Goal: Information Seeking & Learning: Learn about a topic

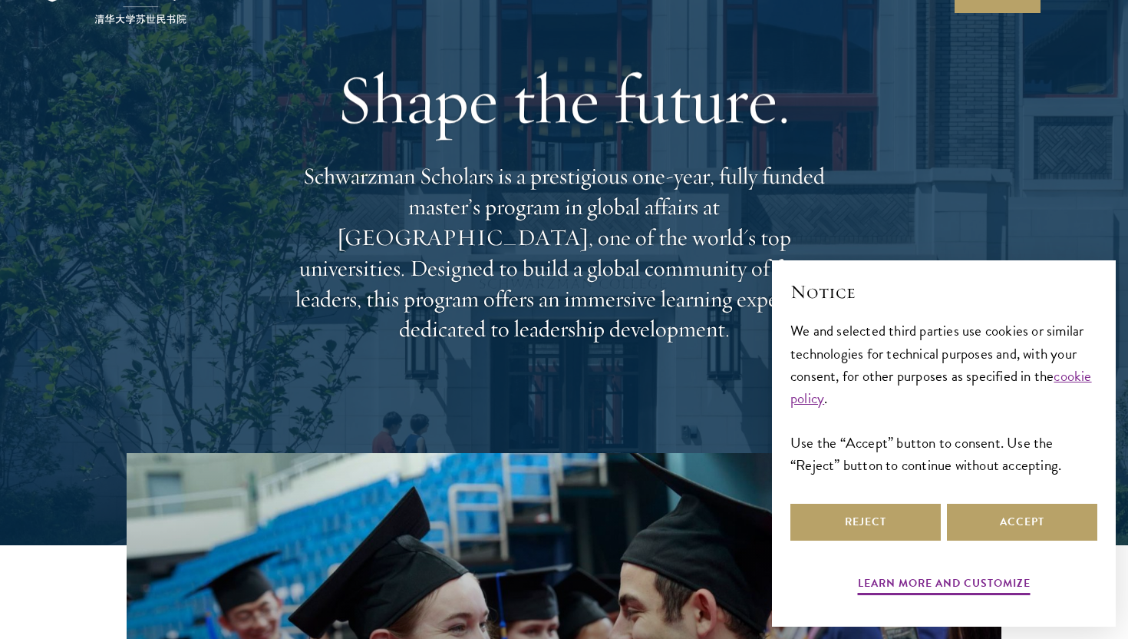
scroll to position [118, 0]
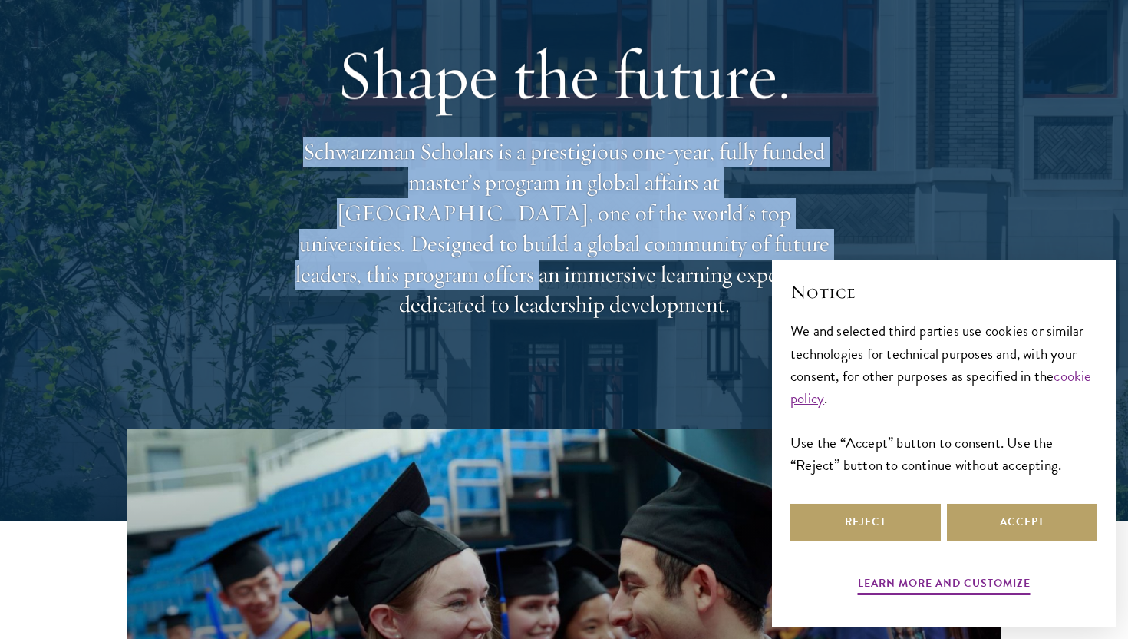
drag, startPoint x: 295, startPoint y: 167, endPoint x: 711, endPoint y: 272, distance: 428.3
click at [711, 272] on p "Schwarzman Scholars is a prestigious one-year, fully funded master’s program in…" at bounding box center [564, 228] width 553 height 183
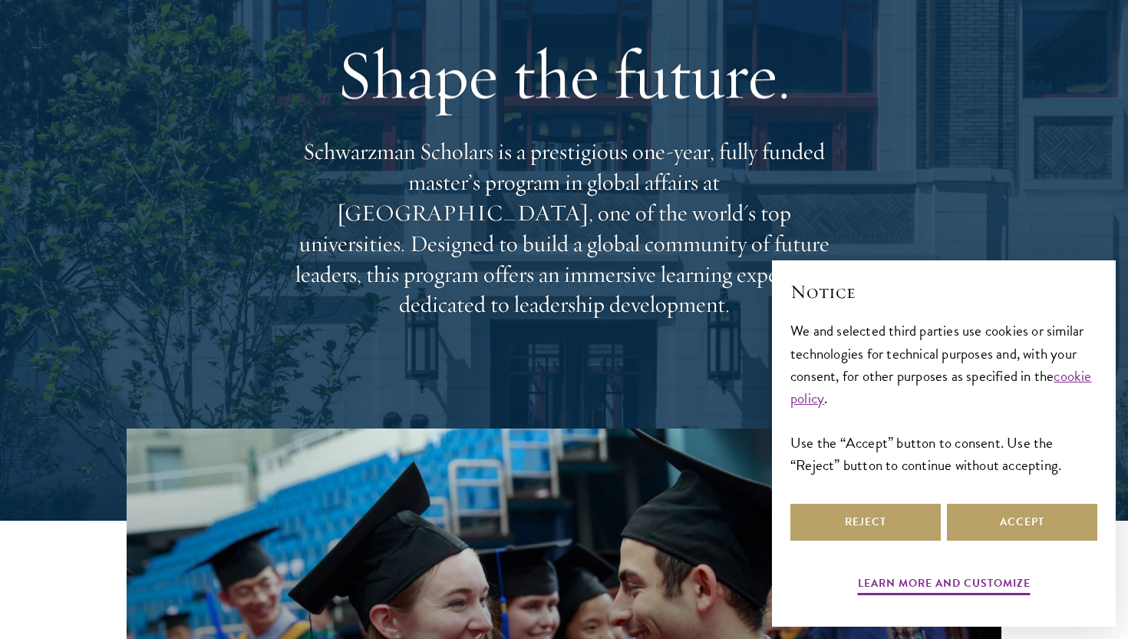
click at [754, 305] on div "Shape the future. Schwarzman Scholars is a prestigious one-year, fully funded m…" at bounding box center [564, 176] width 553 height 442
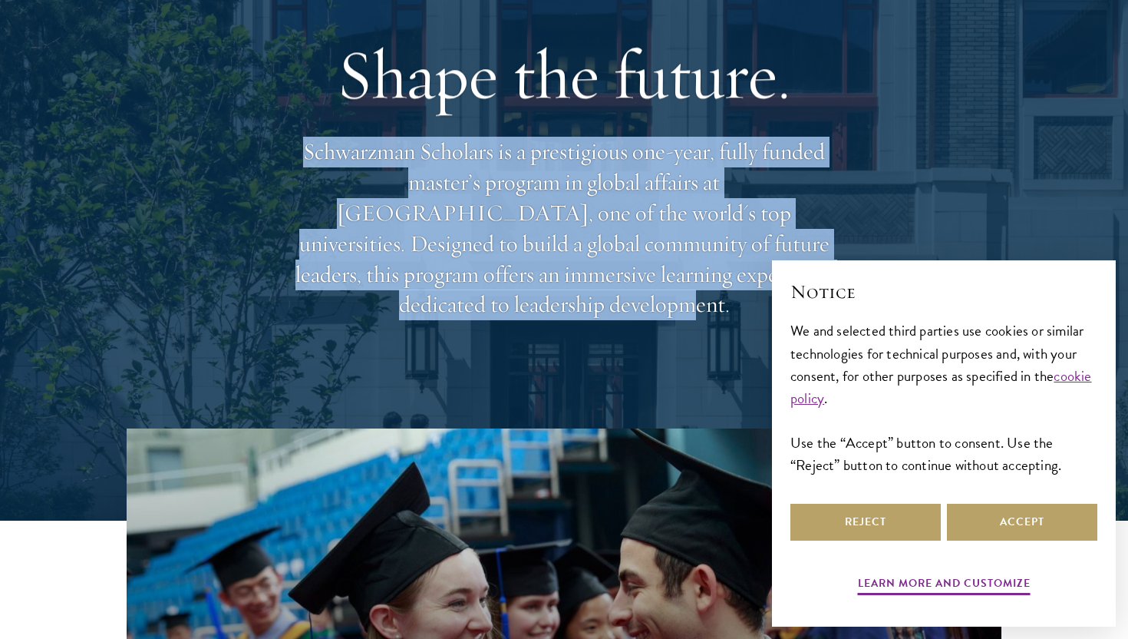
drag, startPoint x: 753, startPoint y: 295, endPoint x: 298, endPoint y: 169, distance: 472.4
click at [298, 169] on p "Schwarzman Scholars is a prestigious one-year, fully funded master’s program in…" at bounding box center [564, 228] width 553 height 183
drag, startPoint x: 298, startPoint y: 169, endPoint x: 708, endPoint y: 282, distance: 426.0
click at [708, 282] on p "Schwarzman Scholars is a prestigious one-year, fully funded master’s program in…" at bounding box center [564, 228] width 553 height 183
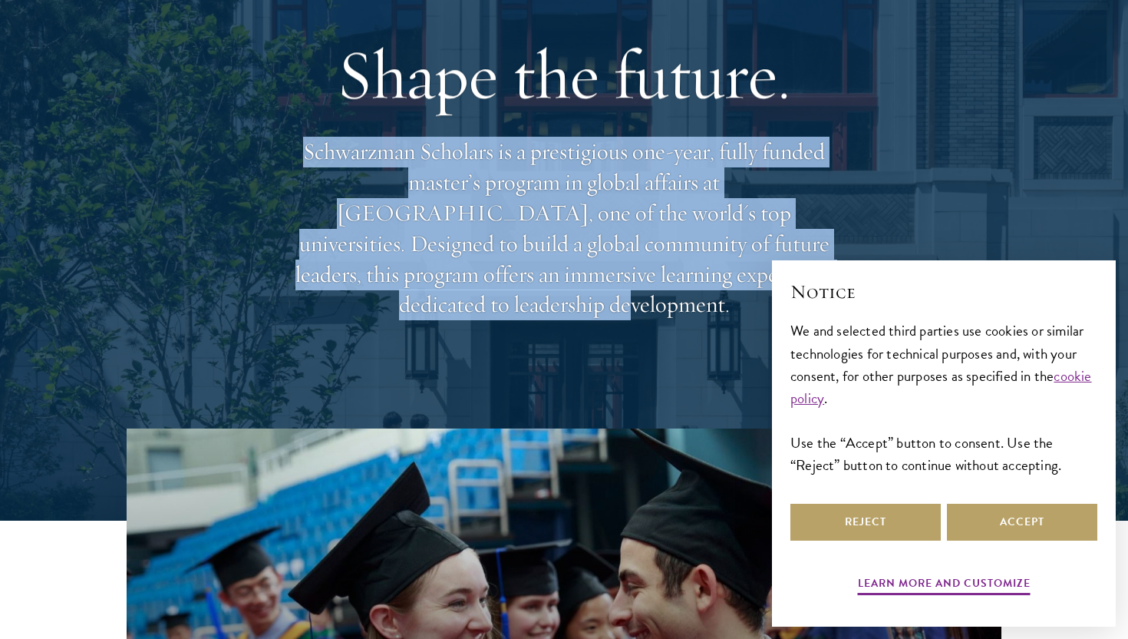
click at [708, 282] on p "Schwarzman Scholars is a prestigious one-year, fully funded master’s program in…" at bounding box center [564, 228] width 553 height 183
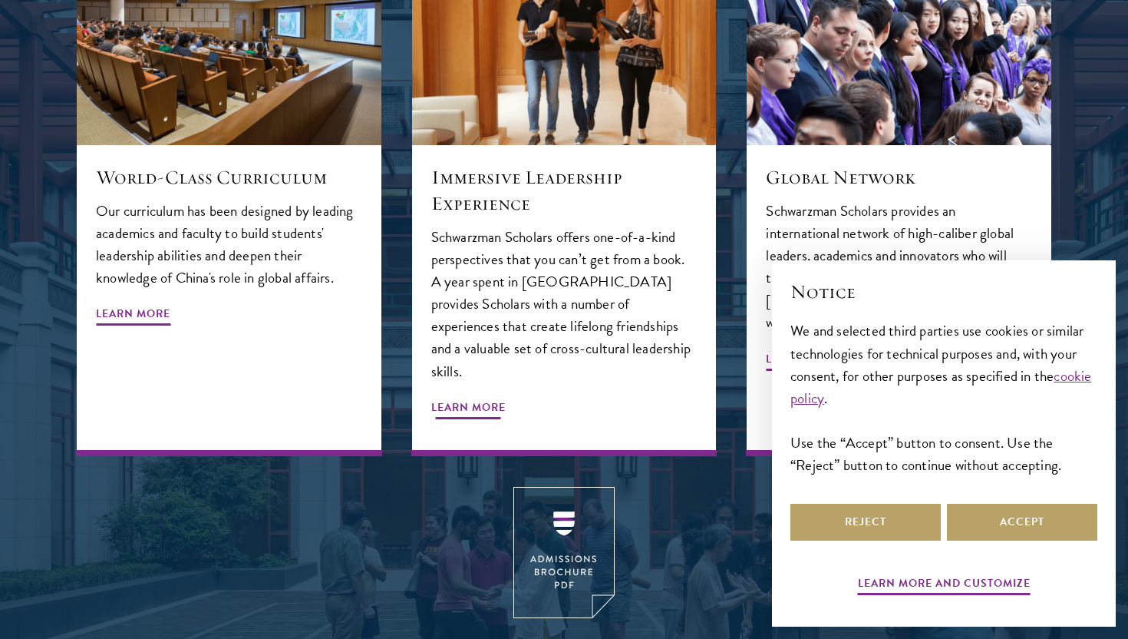
scroll to position [1907, 0]
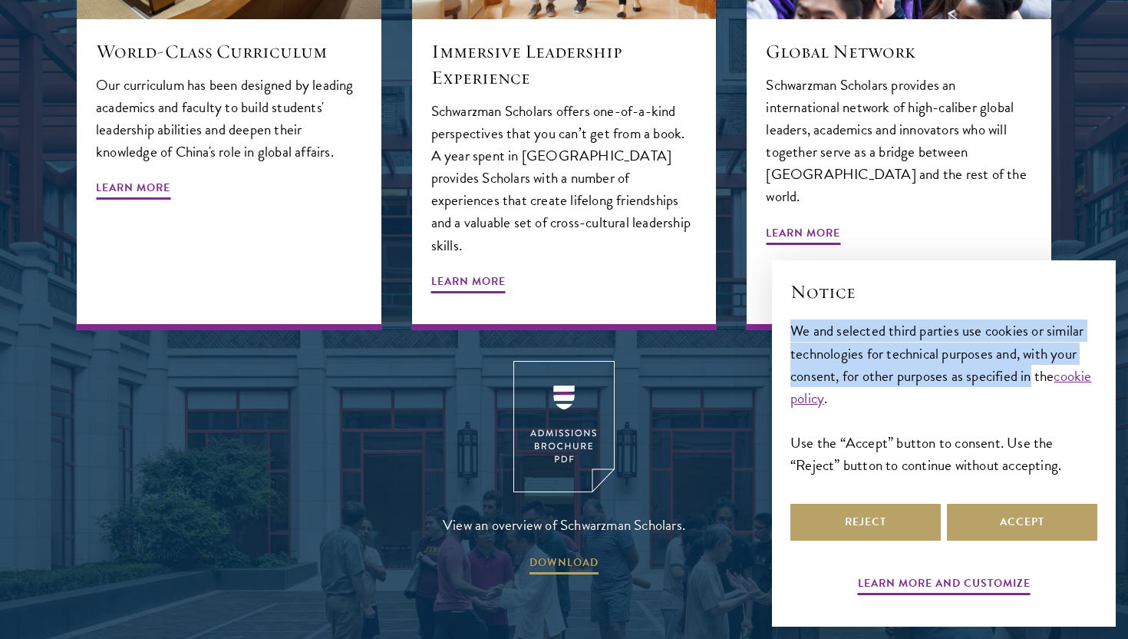
drag, startPoint x: 791, startPoint y: 329, endPoint x: 1031, endPoint y: 378, distance: 245.0
click at [1031, 378] on div "We and selected third parties use cookies or similar technologies for technical…" at bounding box center [943, 397] width 307 height 156
drag, startPoint x: 1061, startPoint y: 377, endPoint x: 823, endPoint y: 338, distance: 241.1
click at [823, 338] on div "We and selected third parties use cookies or similar technologies for technical…" at bounding box center [943, 397] width 307 height 156
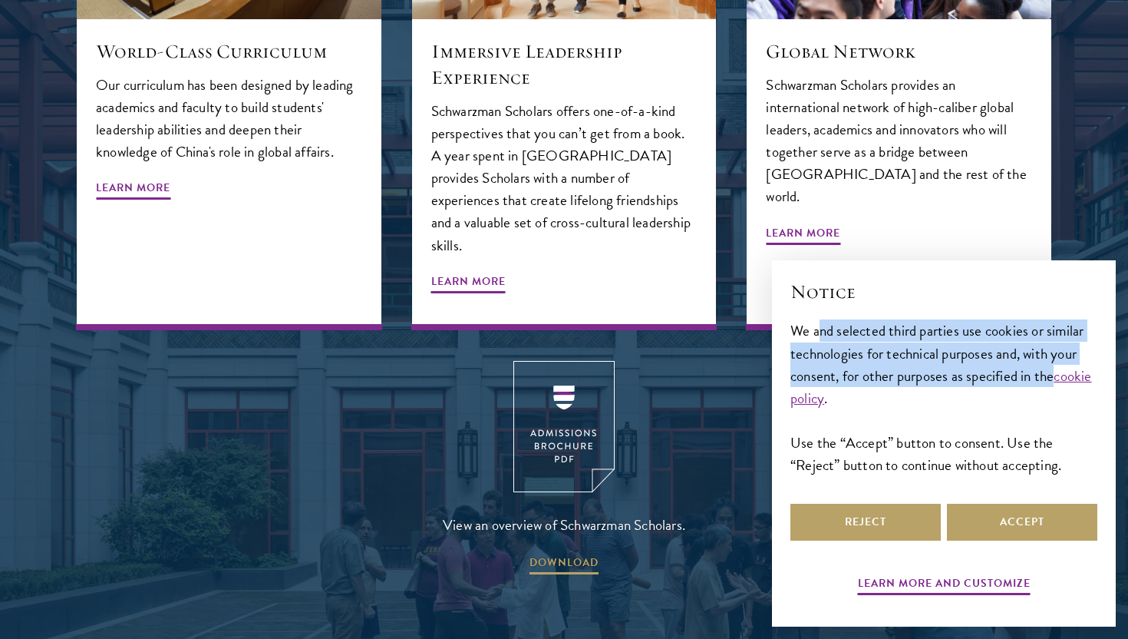
click at [823, 338] on div "We and selected third parties use cookies or similar technologies for technical…" at bounding box center [943, 397] width 307 height 156
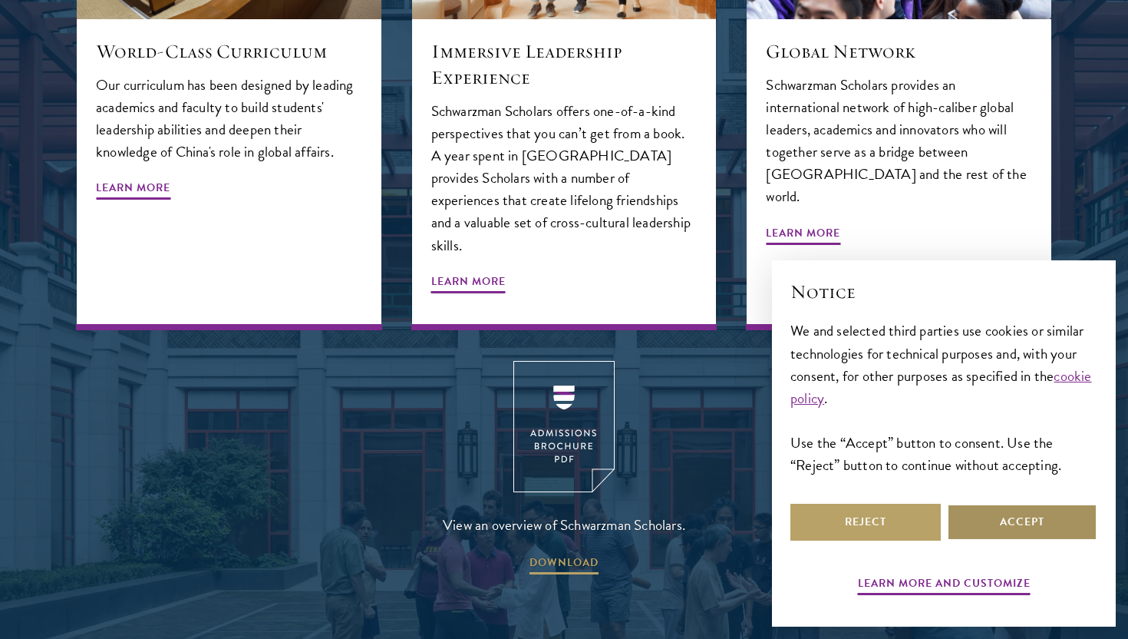
click at [1019, 521] on button "Accept" at bounding box center [1022, 521] width 150 height 37
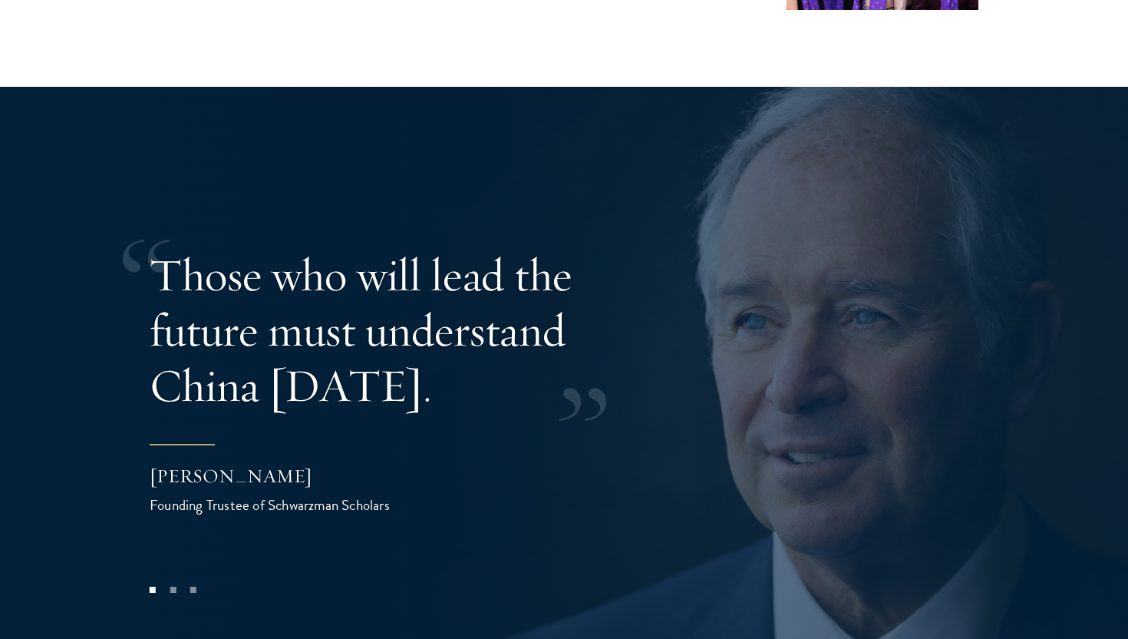
scroll to position [2992, 0]
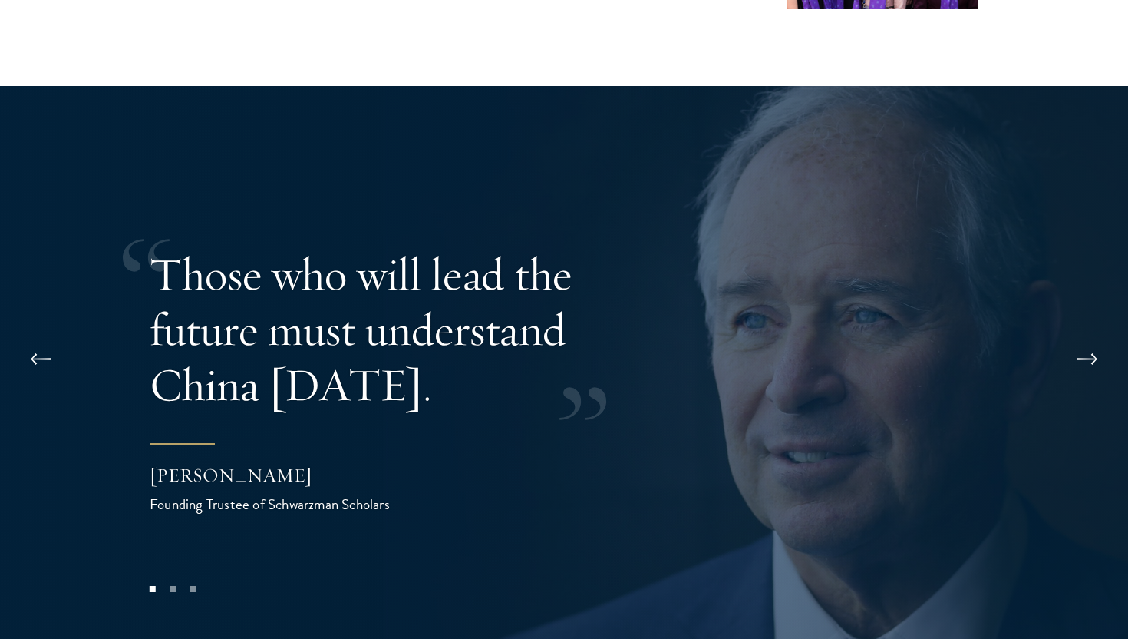
drag, startPoint x: 155, startPoint y: 220, endPoint x: 369, endPoint y: 339, distance: 244.9
click at [369, 339] on p "Those who will lead the future must understand China today." at bounding box center [399, 329] width 499 height 166
drag, startPoint x: 375, startPoint y: 339, endPoint x: 210, endPoint y: 262, distance: 181.6
click at [211, 263] on p "Those who will lead the future must understand China today." at bounding box center [399, 329] width 499 height 166
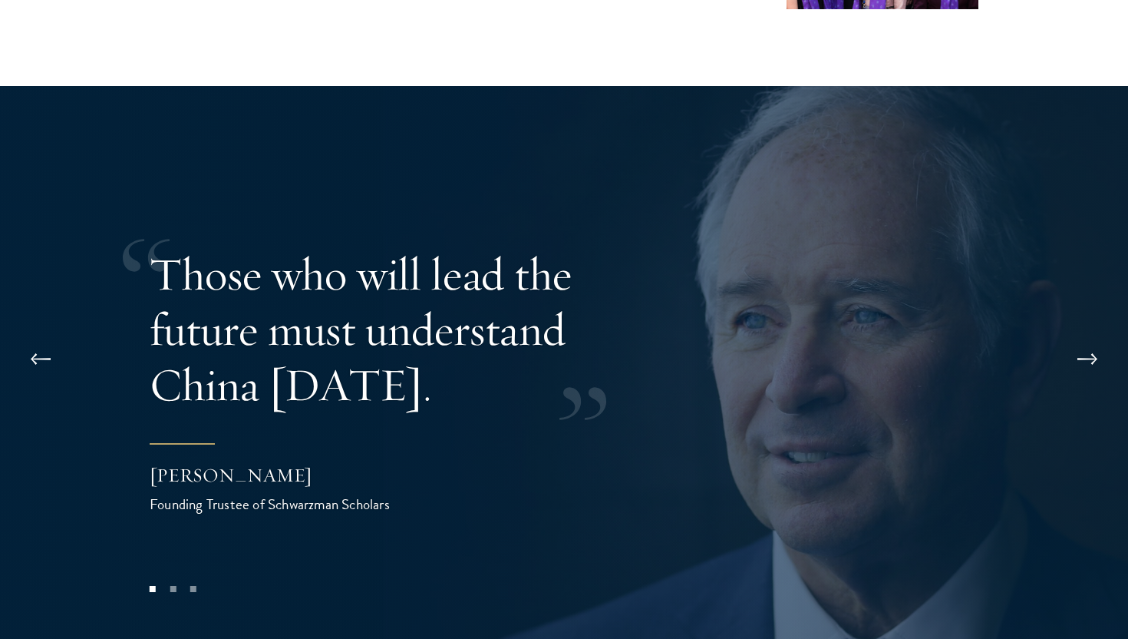
click at [210, 262] on p "Those who will lead the future must understand China today." at bounding box center [399, 329] width 499 height 166
drag, startPoint x: 203, startPoint y: 243, endPoint x: 346, endPoint y: 324, distance: 165.0
click at [346, 324] on p "Those who will lead the future must understand China today." at bounding box center [399, 329] width 499 height 166
click at [1100, 338] on button at bounding box center [1087, 359] width 51 height 43
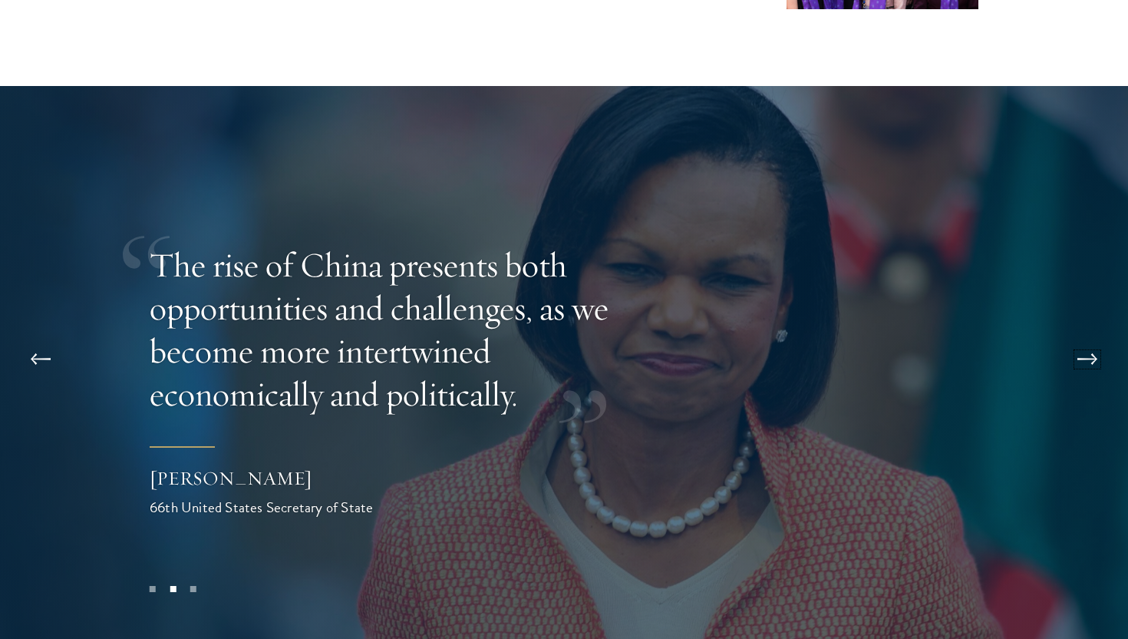
click at [1087, 338] on button at bounding box center [1087, 359] width 51 height 43
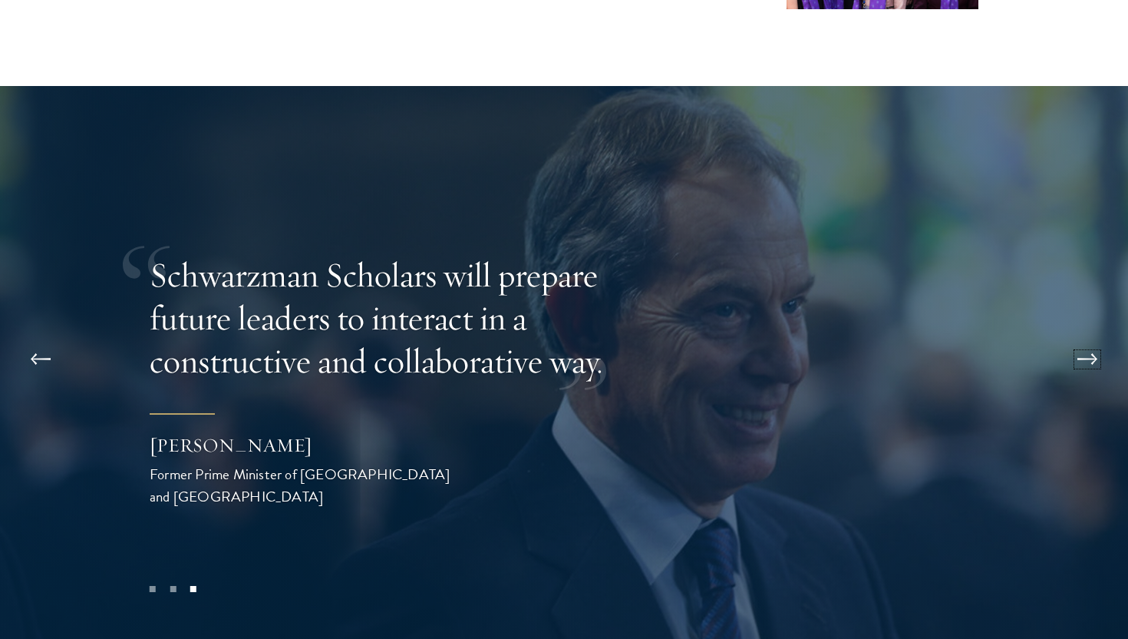
click at [1087, 338] on button at bounding box center [1087, 359] width 51 height 43
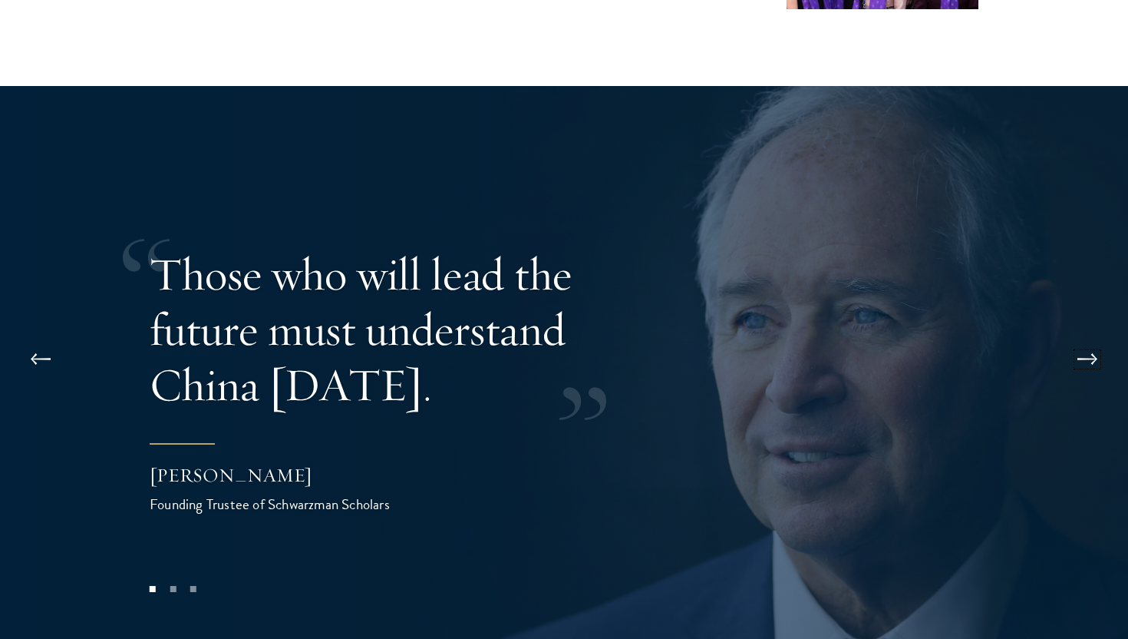
click at [1087, 338] on button at bounding box center [1087, 359] width 51 height 43
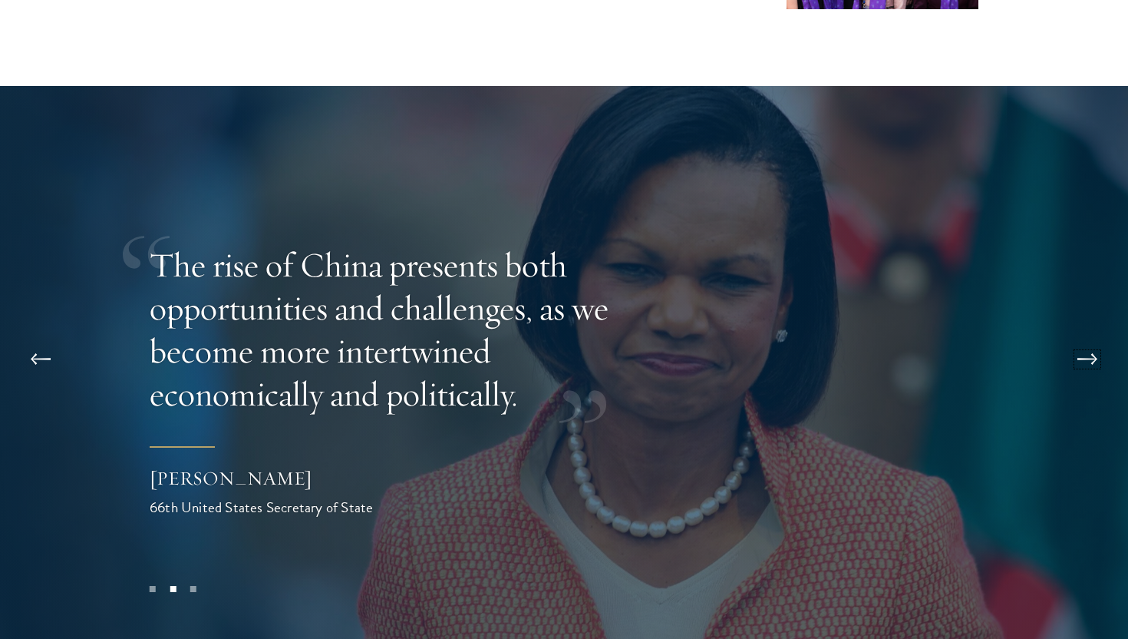
click at [1087, 338] on button at bounding box center [1087, 359] width 51 height 43
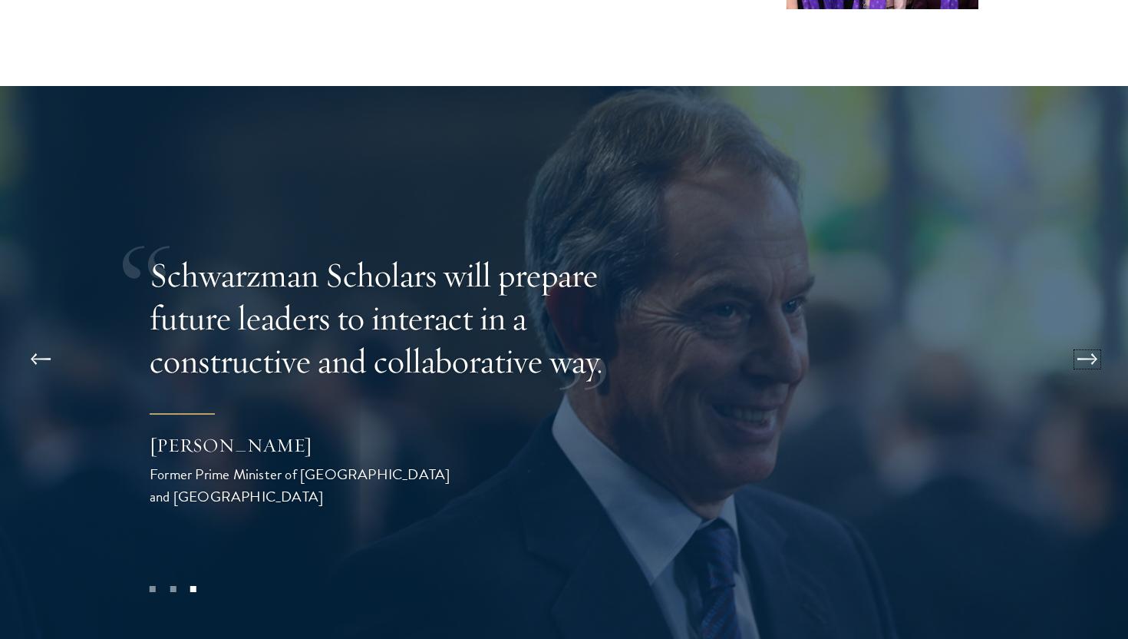
click at [1087, 338] on button at bounding box center [1087, 359] width 51 height 43
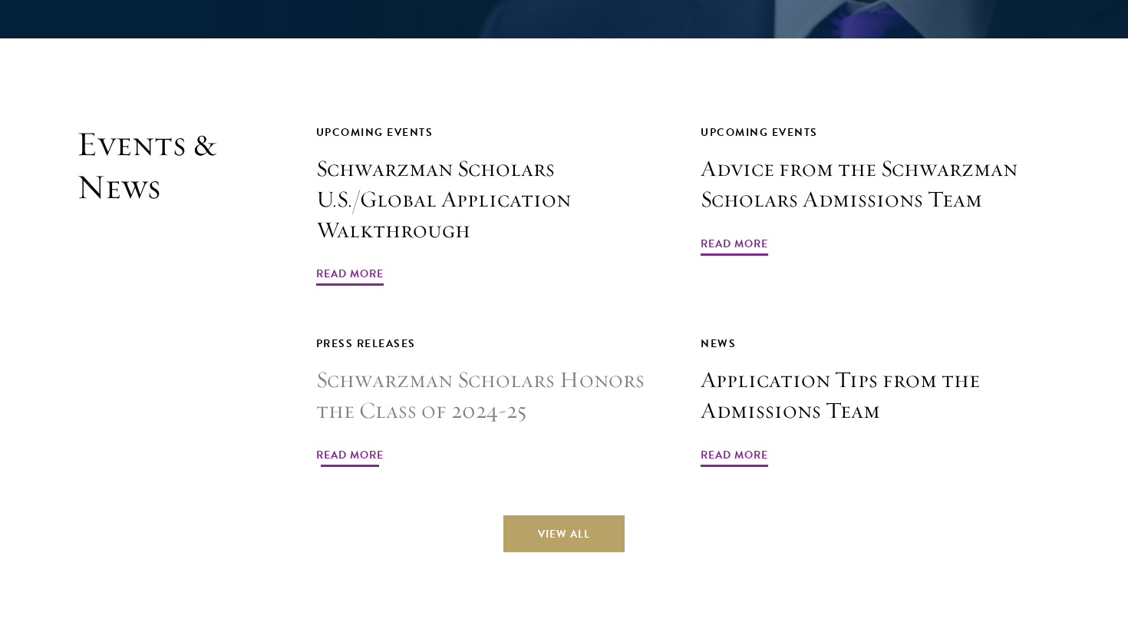
scroll to position [3631, 0]
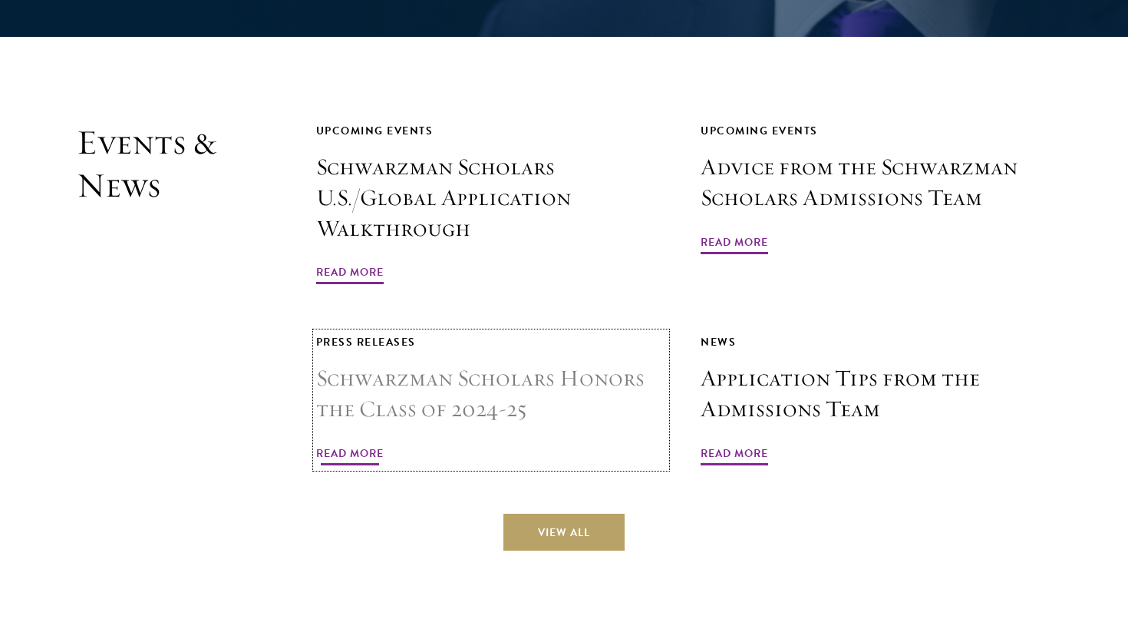
click at [395, 363] on h3 "Schwarzman Scholars Honors the Class of 2024-25" at bounding box center [491, 393] width 351 height 61
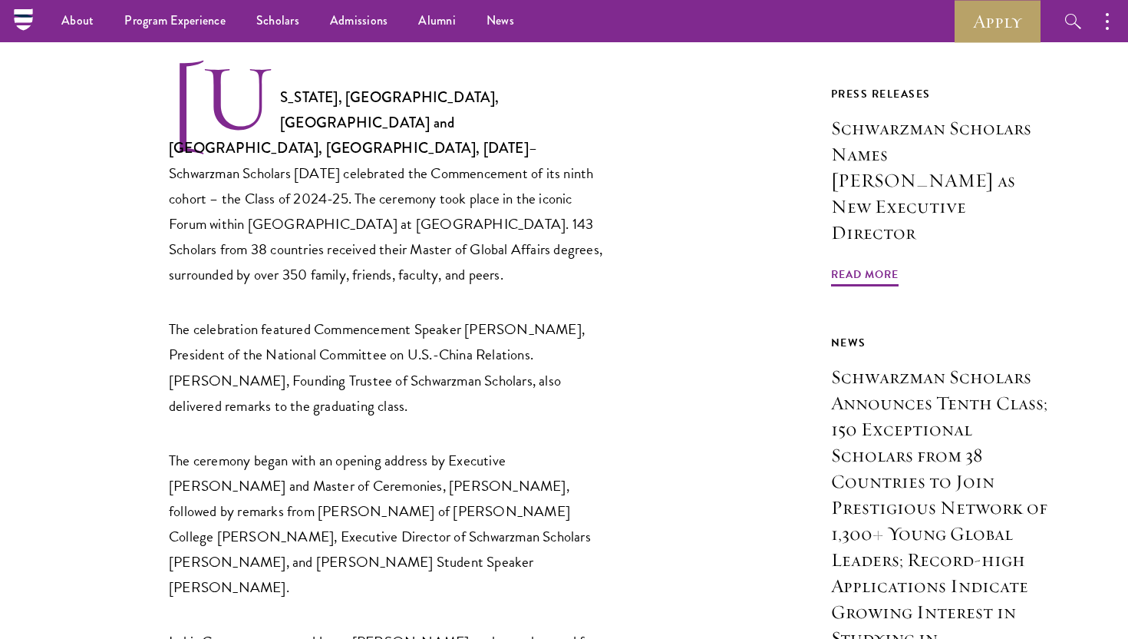
scroll to position [523, 0]
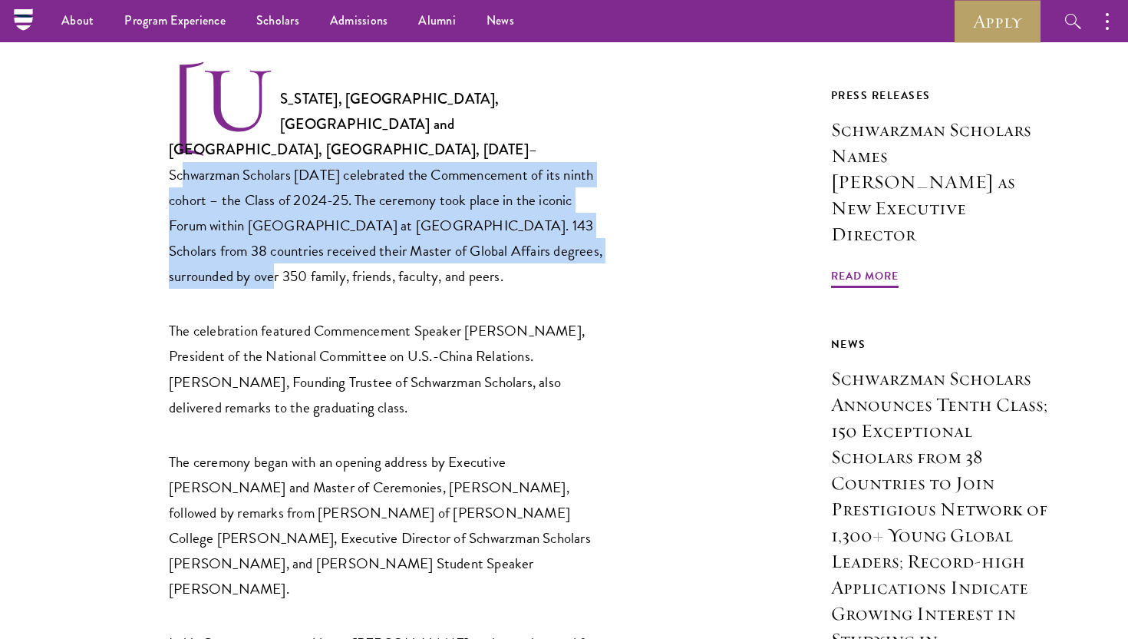
drag, startPoint x: 303, startPoint y: 124, endPoint x: 410, endPoint y: 232, distance: 151.9
click at [410, 232] on p "NEW YORK, NY, USA and BEIJING, CHINA, June 22, 2025 – Schwarzman Scholars today…" at bounding box center [387, 176] width 437 height 225
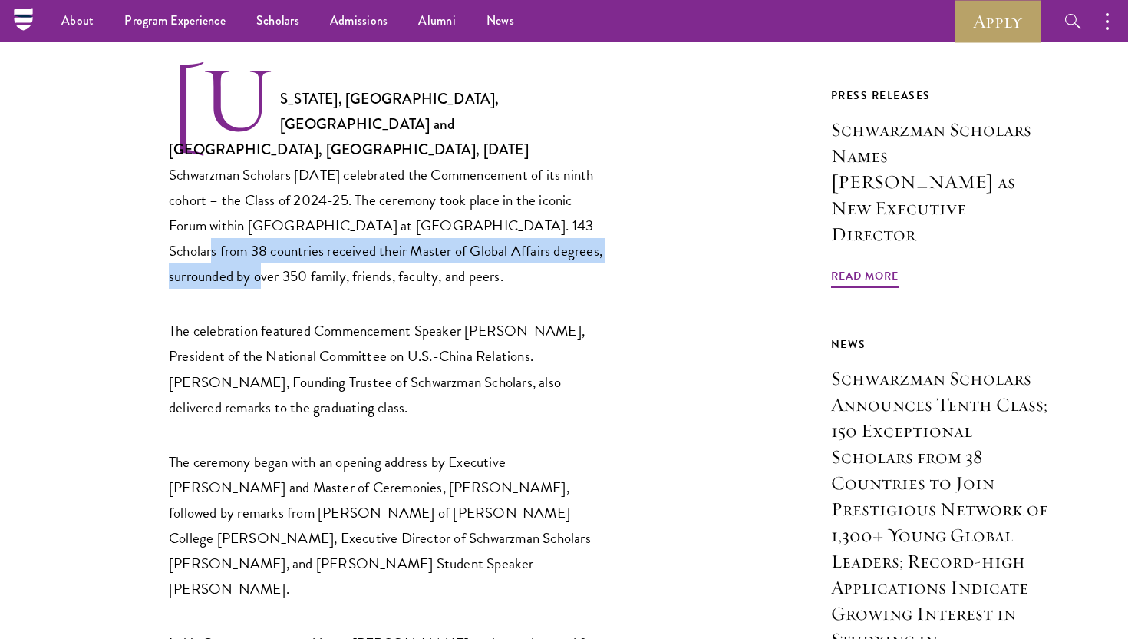
drag, startPoint x: 339, startPoint y: 196, endPoint x: 400, endPoint y: 225, distance: 67.3
click at [400, 225] on p "NEW YORK, NY, USA and BEIJING, CHINA, June 22, 2025 – Schwarzman Scholars today…" at bounding box center [387, 176] width 437 height 225
drag, startPoint x: 351, startPoint y: 203, endPoint x: 429, endPoint y: 225, distance: 80.4
click at [429, 225] on p "NEW YORK, NY, USA and BEIJING, CHINA, June 22, 2025 – Schwarzman Scholars today…" at bounding box center [387, 176] width 437 height 225
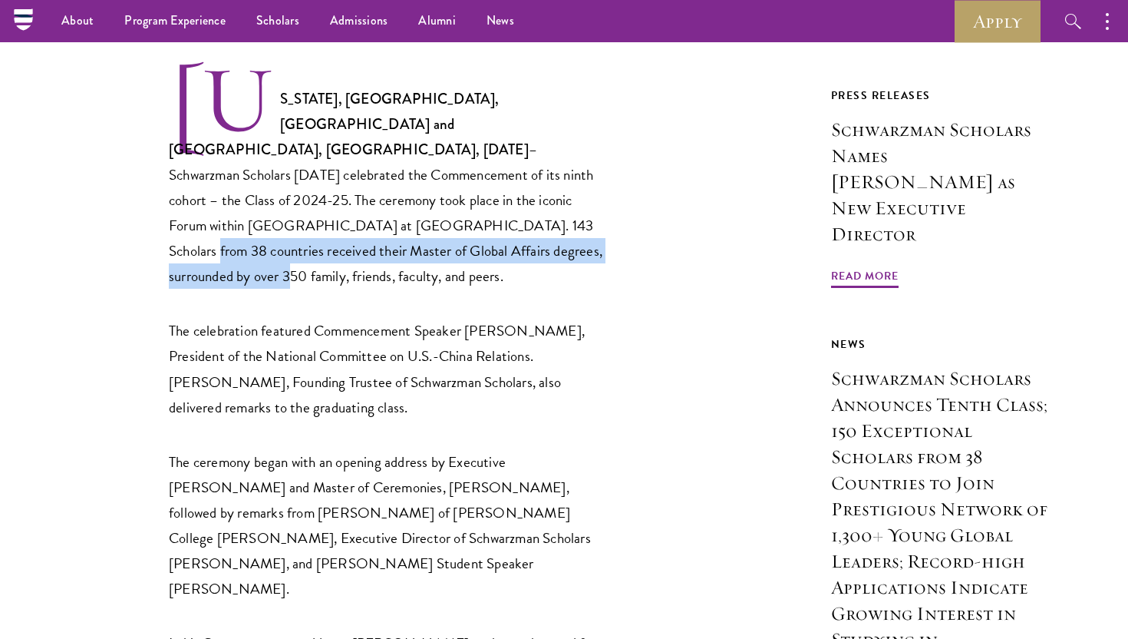
click at [429, 225] on p "NEW YORK, NY, USA and BEIJING, CHINA, June 22, 2025 – Schwarzman Scholars today…" at bounding box center [387, 176] width 437 height 225
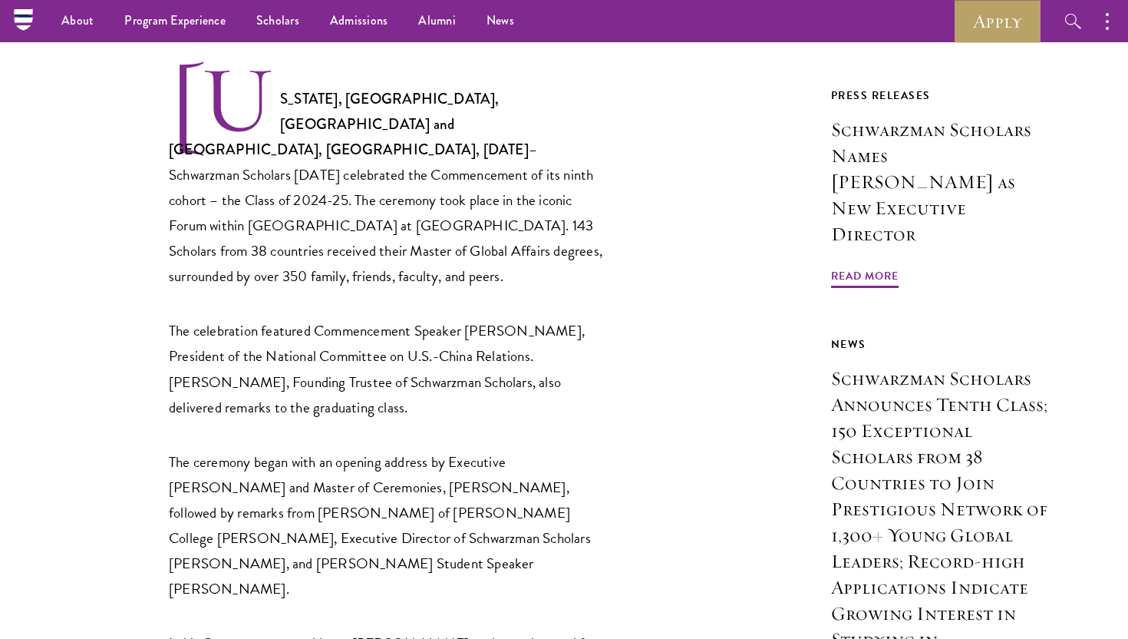
drag, startPoint x: 171, startPoint y: 229, endPoint x: 246, endPoint y: 255, distance: 78.9
click at [246, 255] on p "NEW YORK, NY, USA and BEIJING, CHINA, June 22, 2025 – Schwarzman Scholars today…" at bounding box center [387, 176] width 437 height 225
drag, startPoint x: 232, startPoint y: 250, endPoint x: 304, endPoint y: 203, distance: 86.0
click at [304, 203] on p "NEW YORK, NY, USA and BEIJING, CHINA, June 22, 2025 – Schwarzman Scholars today…" at bounding box center [387, 176] width 437 height 225
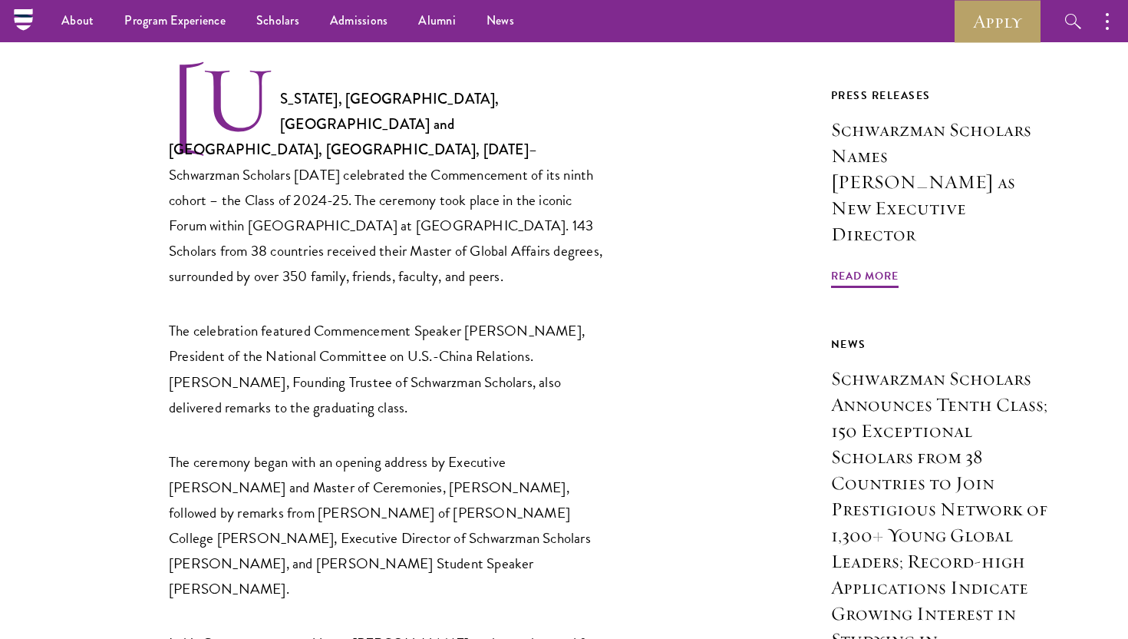
click at [304, 203] on p "NEW YORK, NY, USA and BEIJING, CHINA, June 22, 2025 – Schwarzman Scholars today…" at bounding box center [387, 176] width 437 height 225
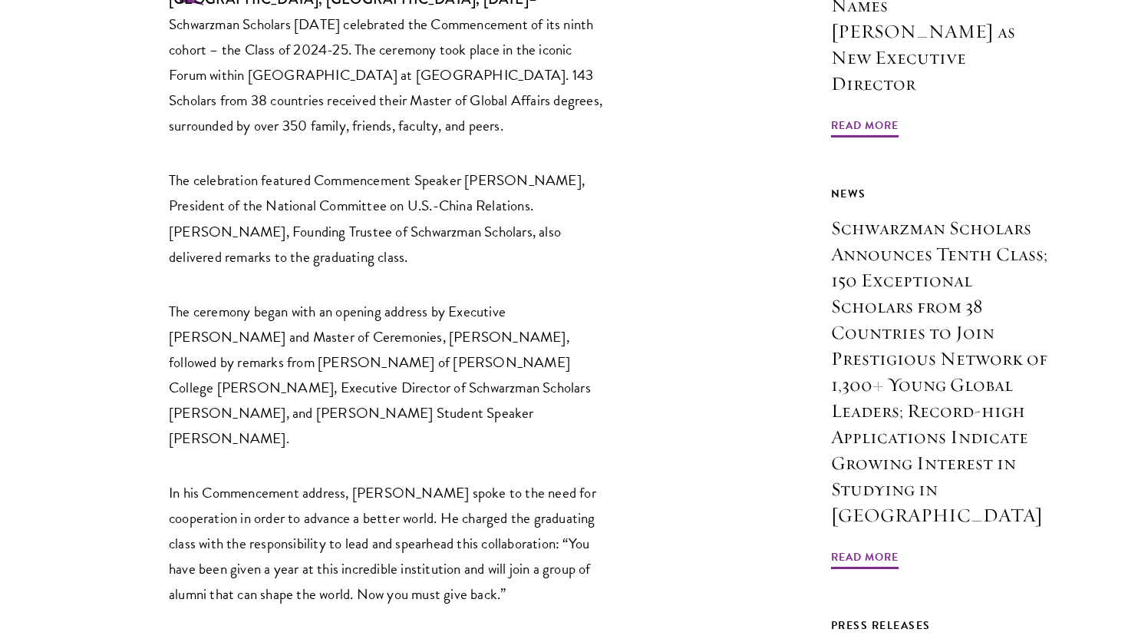
scroll to position [697, 0]
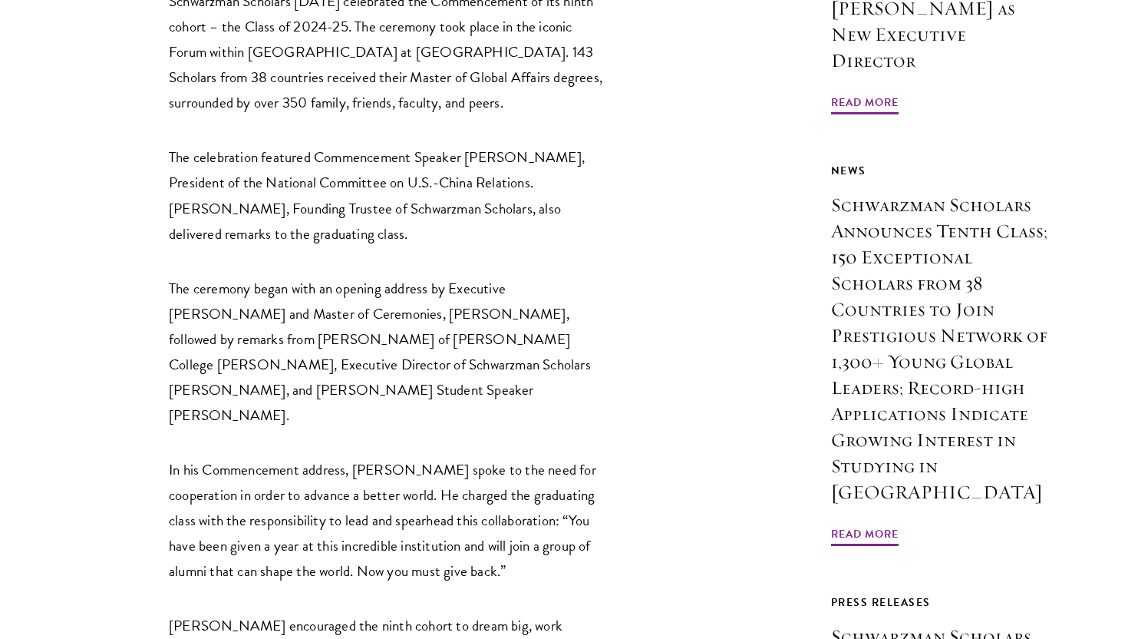
click at [290, 279] on p "The ceremony began with an opening address by Executive Dean and Master of Cere…" at bounding box center [387, 352] width 437 height 152
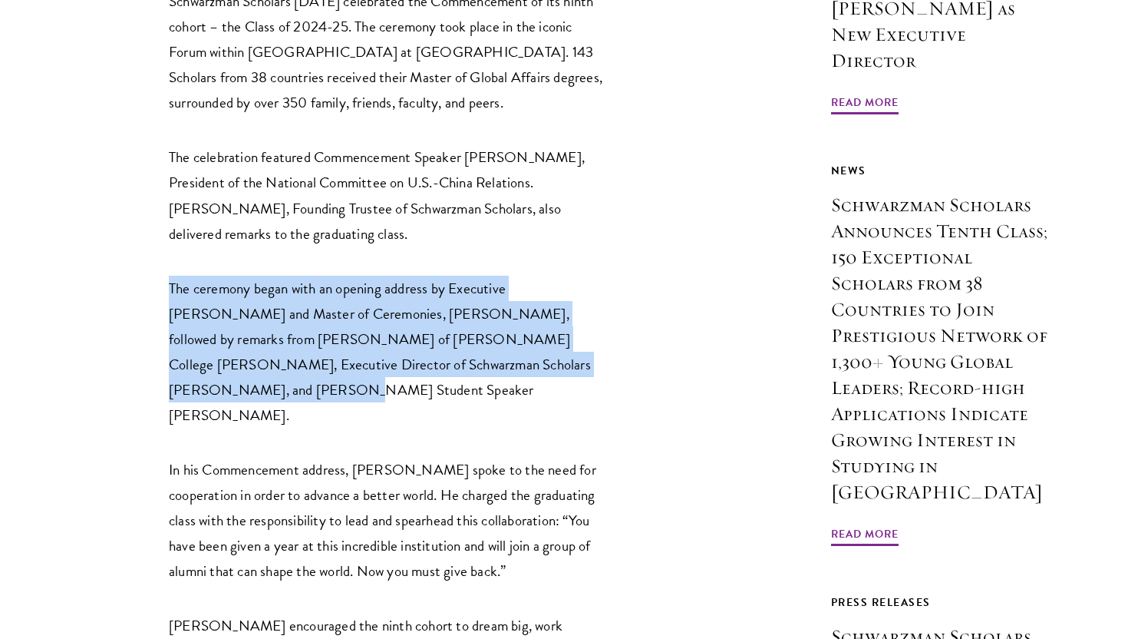
drag, startPoint x: 167, startPoint y: 261, endPoint x: 550, endPoint y: 340, distance: 391.0
click at [550, 340] on p "The ceremony began with an opening address by Executive Dean and Master of Cere…" at bounding box center [387, 352] width 437 height 152
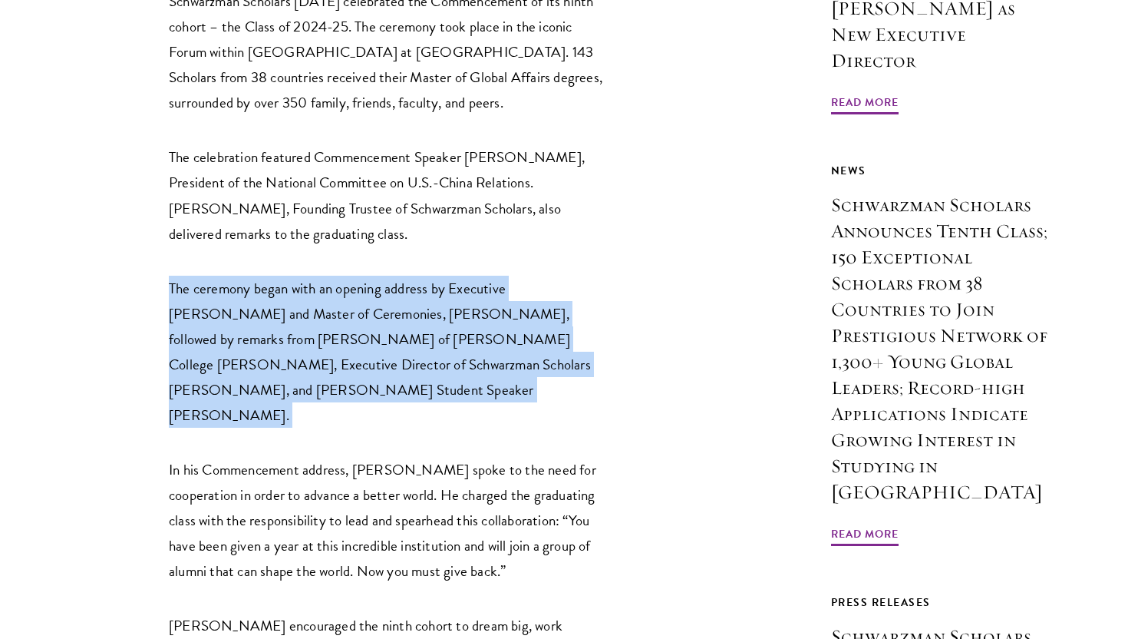
drag, startPoint x: 550, startPoint y: 340, endPoint x: 171, endPoint y: 263, distance: 386.8
click at [171, 276] on p "The ceremony began with an opening address by Executive Dean and Master of Cere…" at bounding box center [387, 352] width 437 height 152
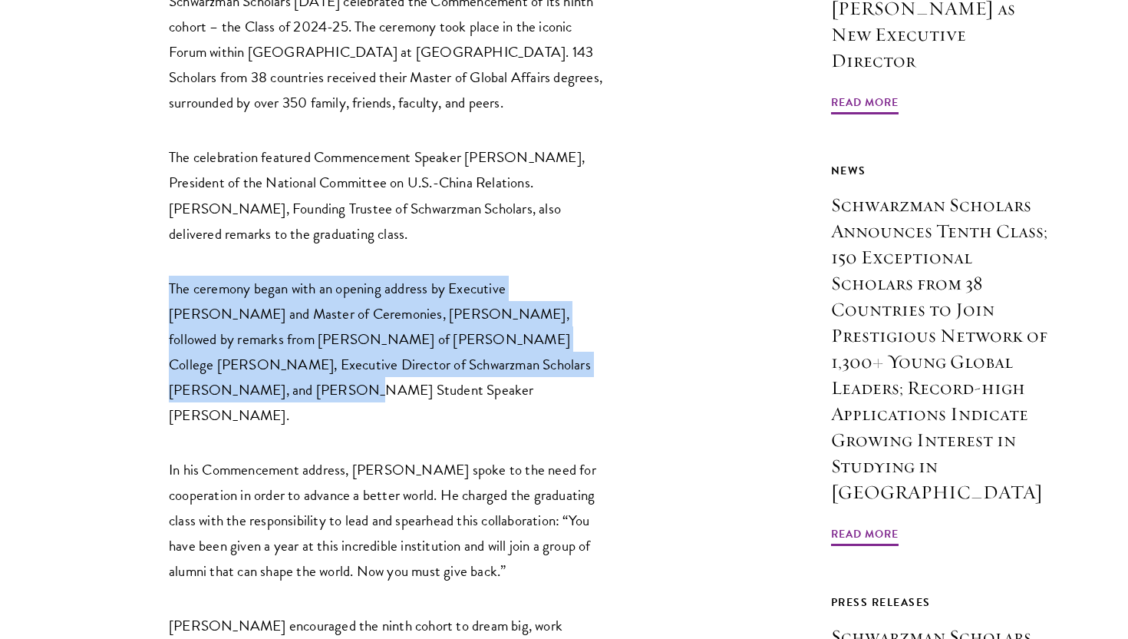
drag, startPoint x: 168, startPoint y: 263, endPoint x: 550, endPoint y: 342, distance: 390.3
click at [550, 342] on p "The ceremony began with an opening address by Executive Dean and Master of Cere…" at bounding box center [387, 352] width 437 height 152
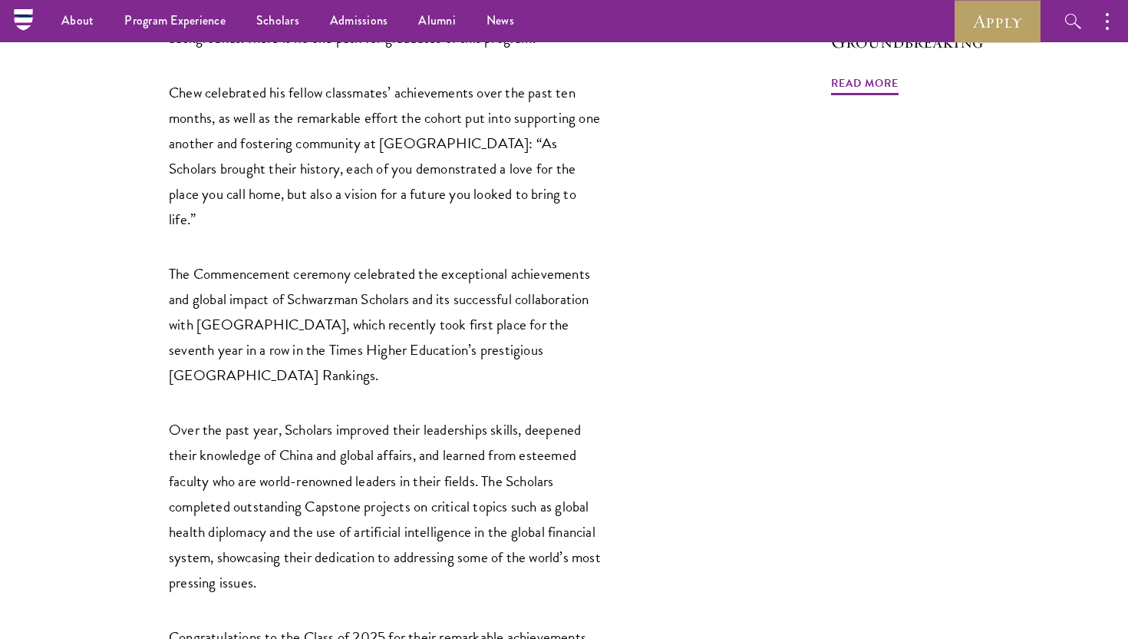
scroll to position [1421, 0]
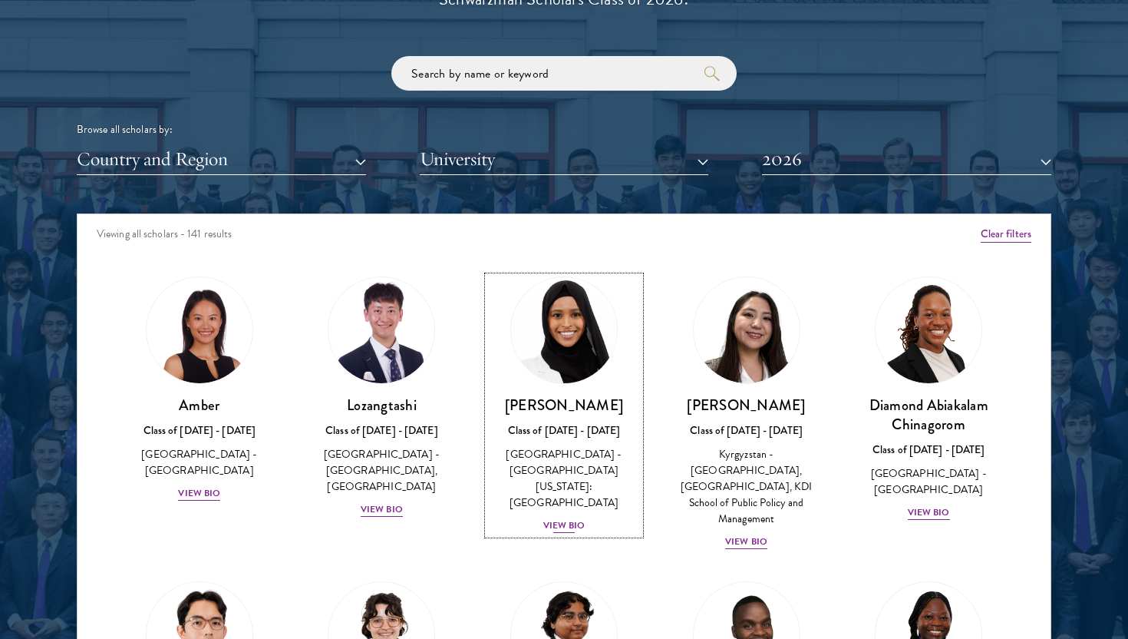
click at [572, 345] on img at bounding box center [564, 330] width 117 height 117
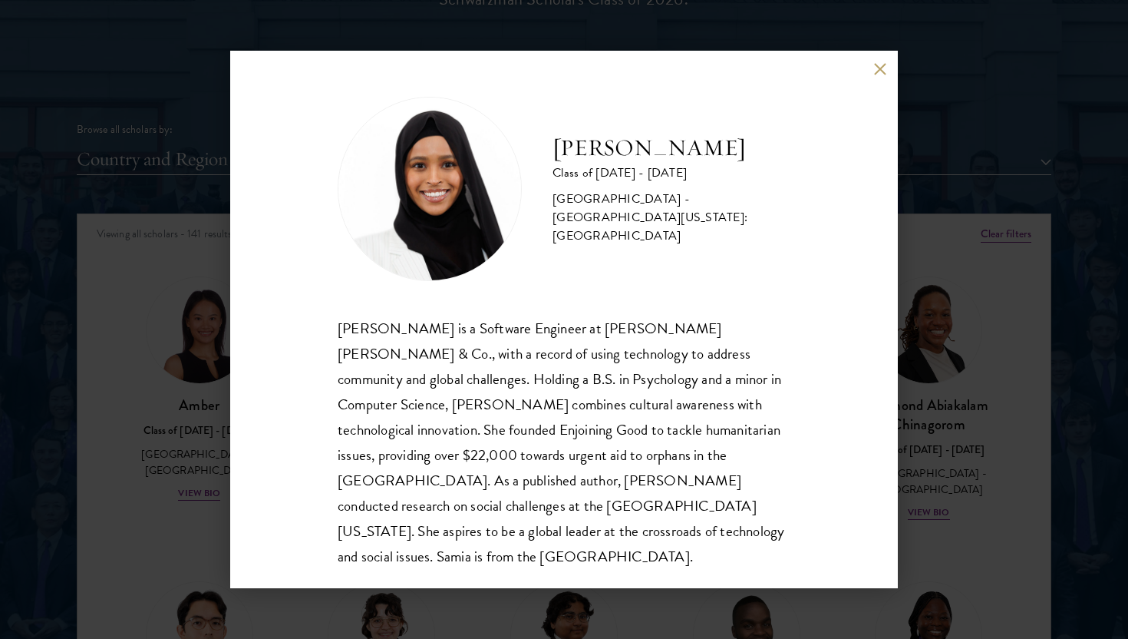
scroll to position [2, 0]
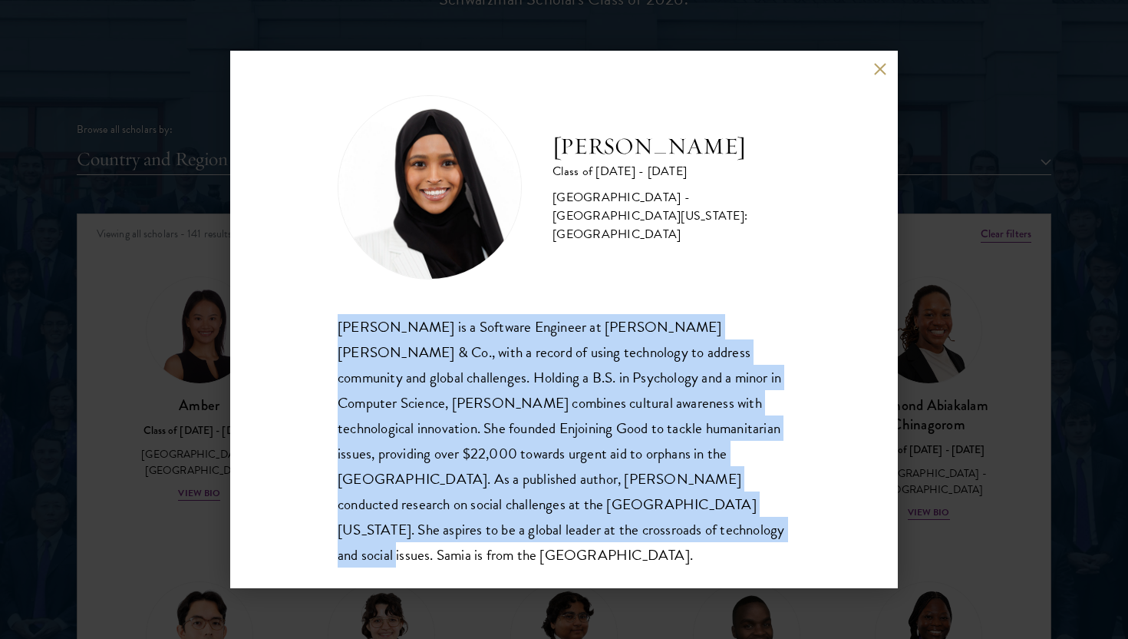
drag, startPoint x: 338, startPoint y: 327, endPoint x: 452, endPoint y: 530, distance: 233.3
click at [452, 530] on div "[PERSON_NAME] is a Software Engineer at [PERSON_NAME] [PERSON_NAME] & Co., with…" at bounding box center [564, 440] width 453 height 253
drag, startPoint x: 452, startPoint y: 530, endPoint x: 338, endPoint y: 325, distance: 235.0
click at [338, 325] on div "[PERSON_NAME] is a Software Engineer at [PERSON_NAME] [PERSON_NAME] & Co., with…" at bounding box center [564, 440] width 453 height 253
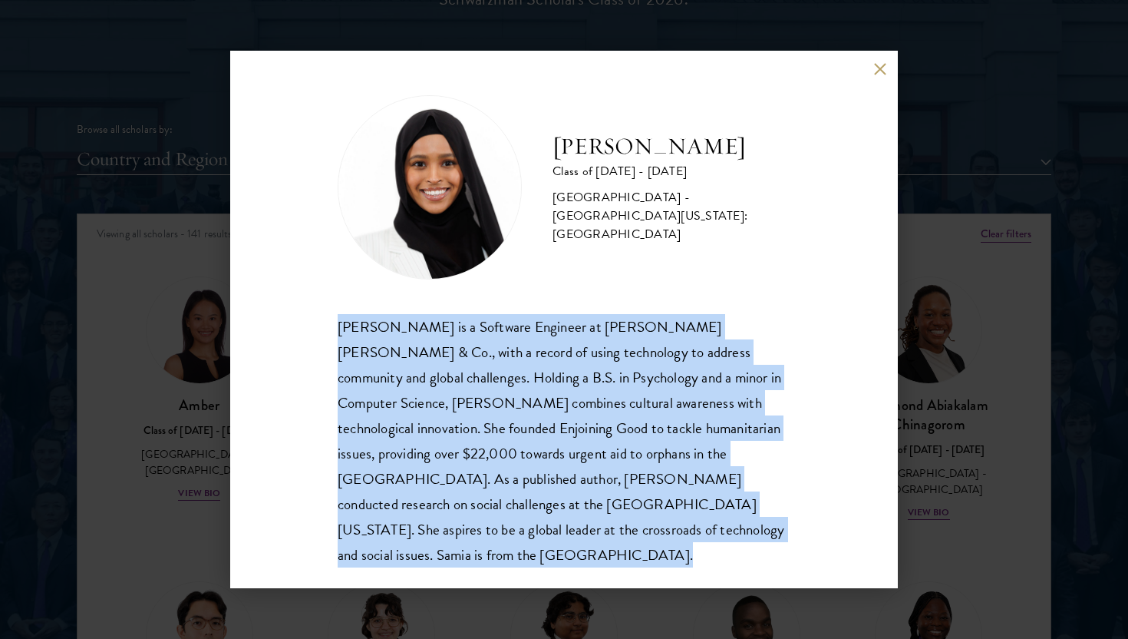
click at [338, 325] on div "[PERSON_NAME] is a Software Engineer at [PERSON_NAME] [PERSON_NAME] & Co., with…" at bounding box center [564, 440] width 453 height 253
drag, startPoint x: 338, startPoint y: 325, endPoint x: 458, endPoint y: 524, distance: 232.7
click at [458, 524] on div "[PERSON_NAME] is a Software Engineer at [PERSON_NAME] [PERSON_NAME] & Co., with…" at bounding box center [564, 440] width 453 height 253
drag, startPoint x: 450, startPoint y: 533, endPoint x: 336, endPoint y: 323, distance: 239.0
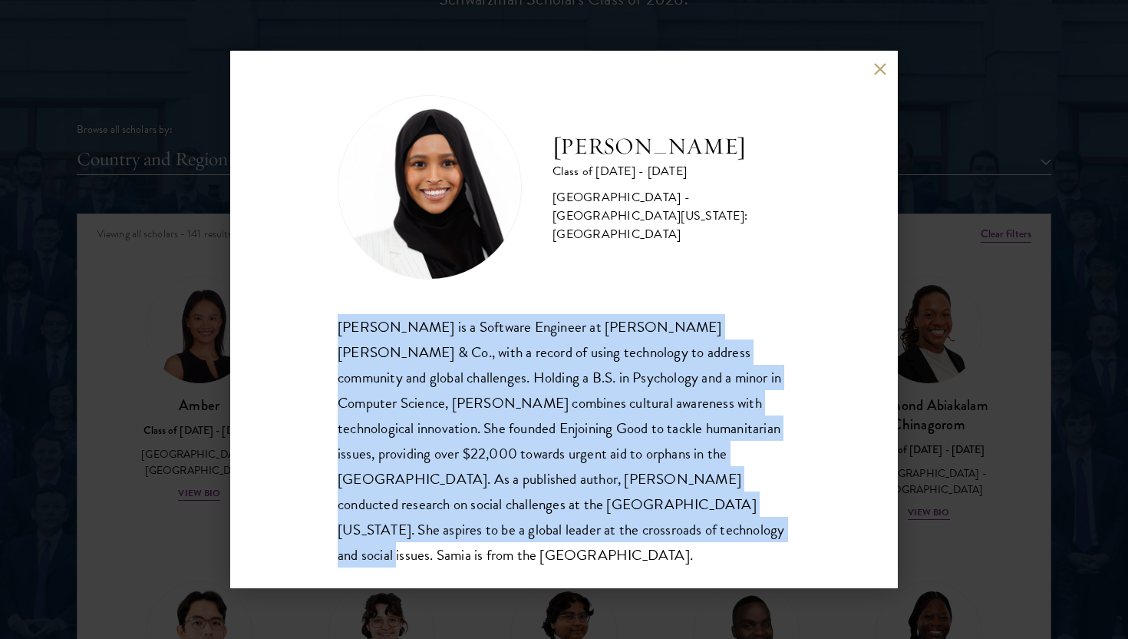
click at [336, 323] on div "[PERSON_NAME] Class of [DATE] - [DATE] [GEOGRAPHIC_DATA] - [GEOGRAPHIC_DATA][US…" at bounding box center [564, 319] width 668 height 537
drag, startPoint x: 336, startPoint y: 323, endPoint x: 460, endPoint y: 535, distance: 245.2
click at [460, 535] on div "[PERSON_NAME] Class of [DATE] - [DATE] [GEOGRAPHIC_DATA] - [GEOGRAPHIC_DATA][US…" at bounding box center [564, 319] width 668 height 537
click at [460, 535] on div "[PERSON_NAME] is a Software Engineer at [PERSON_NAME] [PERSON_NAME] & Co., with…" at bounding box center [564, 440] width 453 height 253
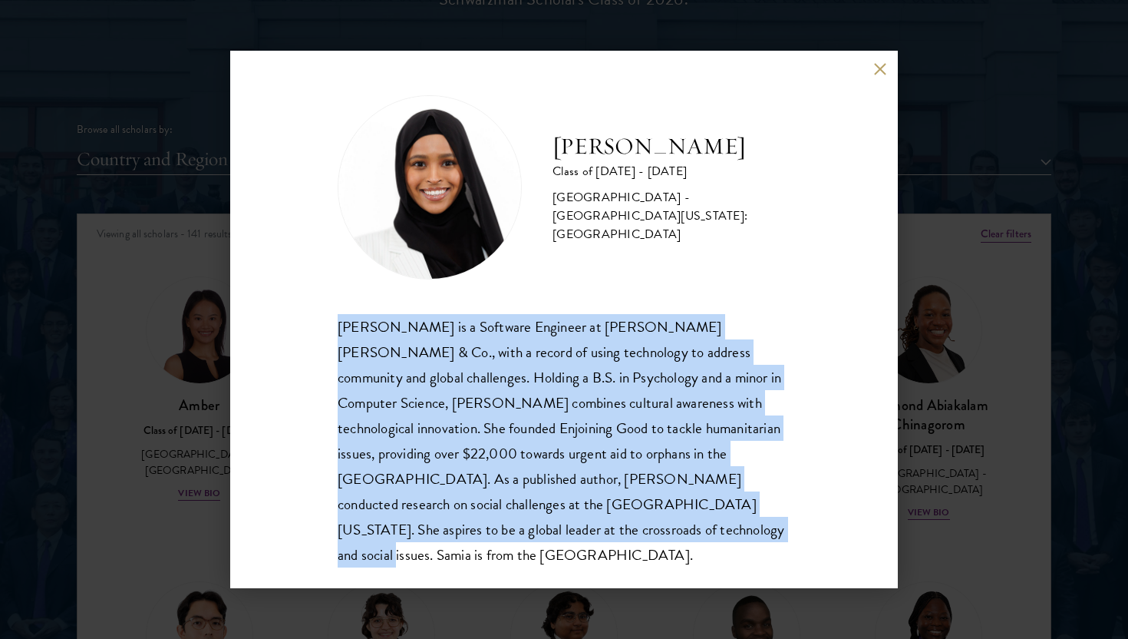
drag, startPoint x: 455, startPoint y: 530, endPoint x: 338, endPoint y: 332, distance: 230.2
click at [338, 332] on div "[PERSON_NAME] is a Software Engineer at [PERSON_NAME] [PERSON_NAME] & Co., with…" at bounding box center [564, 440] width 453 height 253
click at [338, 331] on div "[PERSON_NAME] is a Software Engineer at [PERSON_NAME] [PERSON_NAME] & Co., with…" at bounding box center [564, 440] width 453 height 253
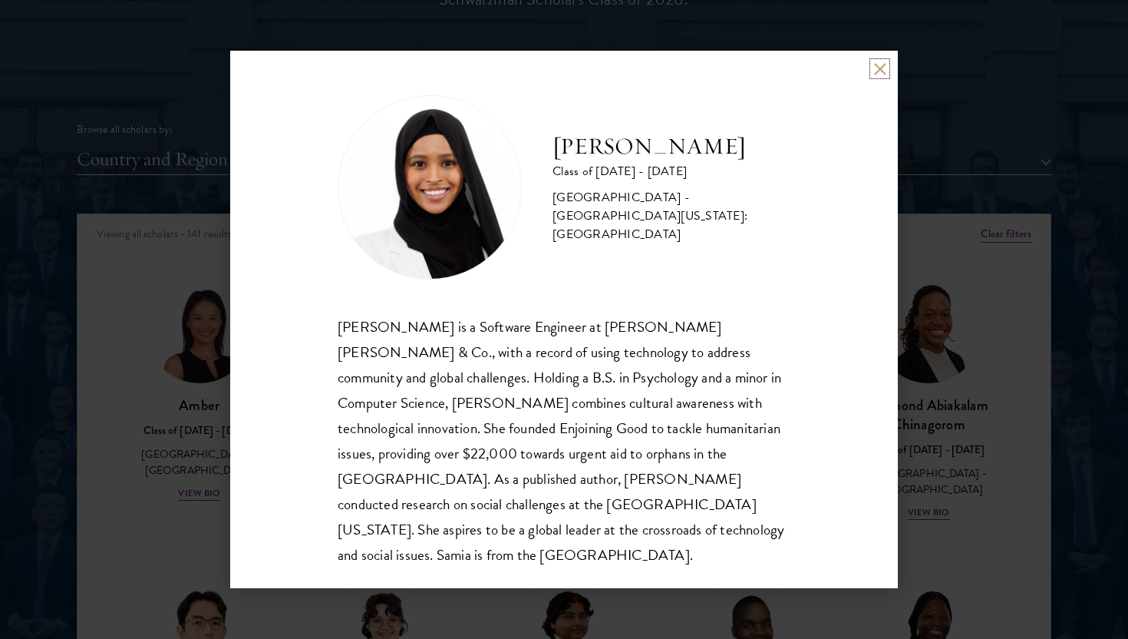
click at [880, 69] on button at bounding box center [879, 68] width 13 height 13
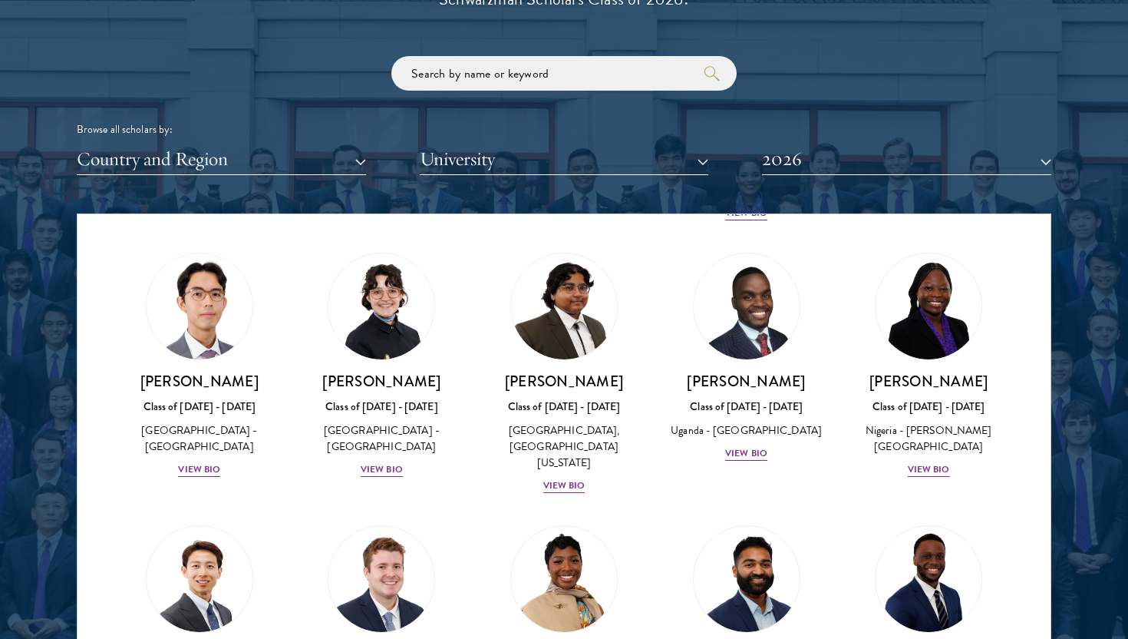
scroll to position [332, 0]
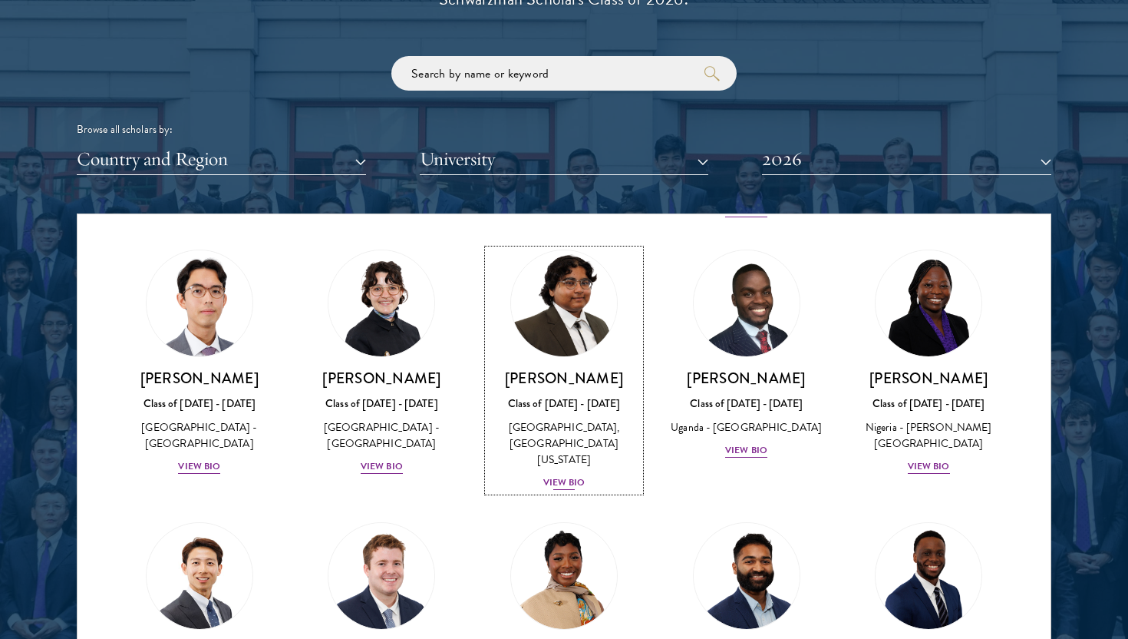
click at [569, 419] on div "[GEOGRAPHIC_DATA], [GEOGRAPHIC_DATA][US_STATE]" at bounding box center [564, 443] width 152 height 48
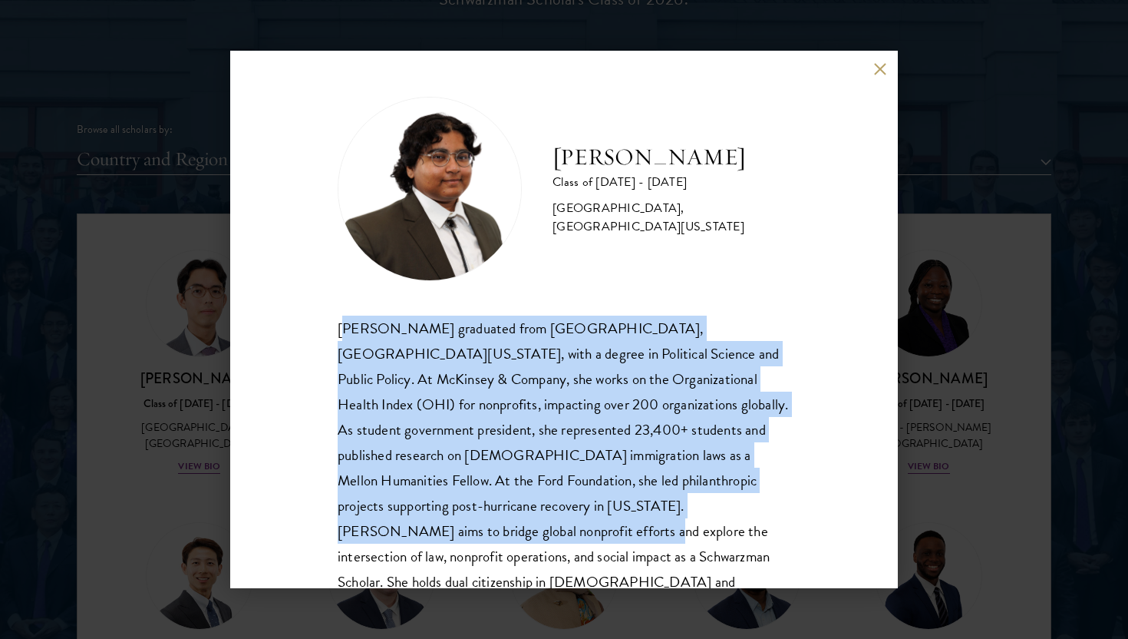
drag, startPoint x: 346, startPoint y: 324, endPoint x: 735, endPoint y: 513, distance: 432.8
click at [735, 513] on div "[PERSON_NAME] graduated from [GEOGRAPHIC_DATA], [GEOGRAPHIC_DATA][US_STATE], wi…" at bounding box center [564, 467] width 453 height 305
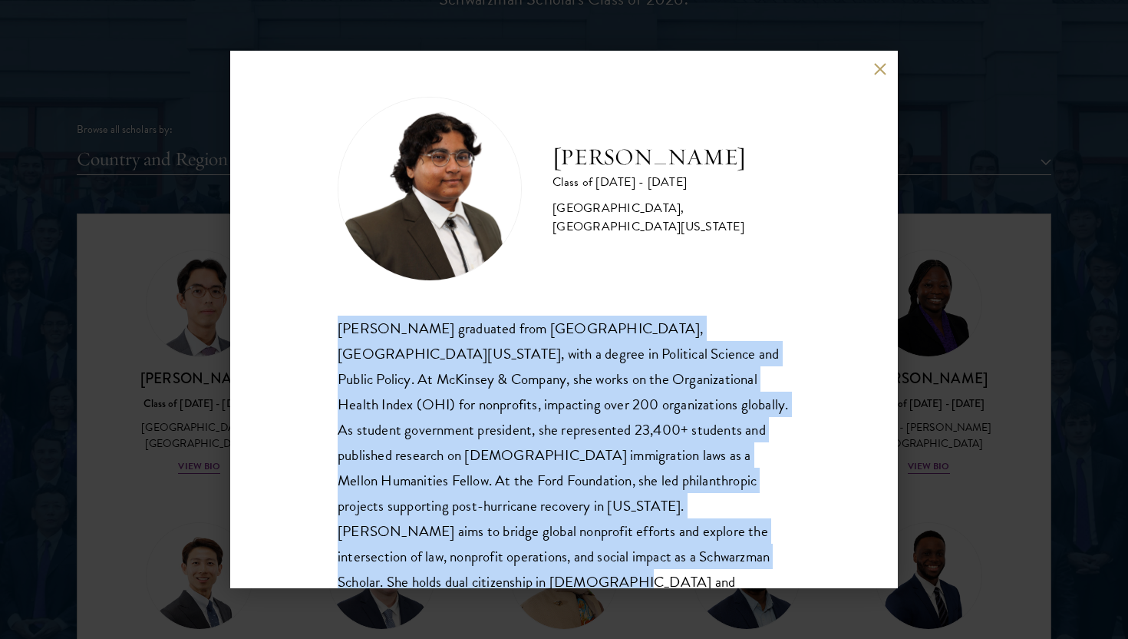
drag, startPoint x: 683, startPoint y: 554, endPoint x: 338, endPoint y: 328, distance: 411.9
click at [338, 329] on div "[PERSON_NAME] graduated from [GEOGRAPHIC_DATA], [GEOGRAPHIC_DATA][US_STATE], wi…" at bounding box center [564, 467] width 453 height 305
click at [338, 328] on div "[PERSON_NAME] graduated from [GEOGRAPHIC_DATA], [GEOGRAPHIC_DATA][US_STATE], wi…" at bounding box center [564, 467] width 453 height 305
drag, startPoint x: 338, startPoint y: 328, endPoint x: 700, endPoint y: 558, distance: 428.1
click at [700, 558] on div "[PERSON_NAME] graduated from [GEOGRAPHIC_DATA], [GEOGRAPHIC_DATA][US_STATE], wi…" at bounding box center [564, 467] width 453 height 305
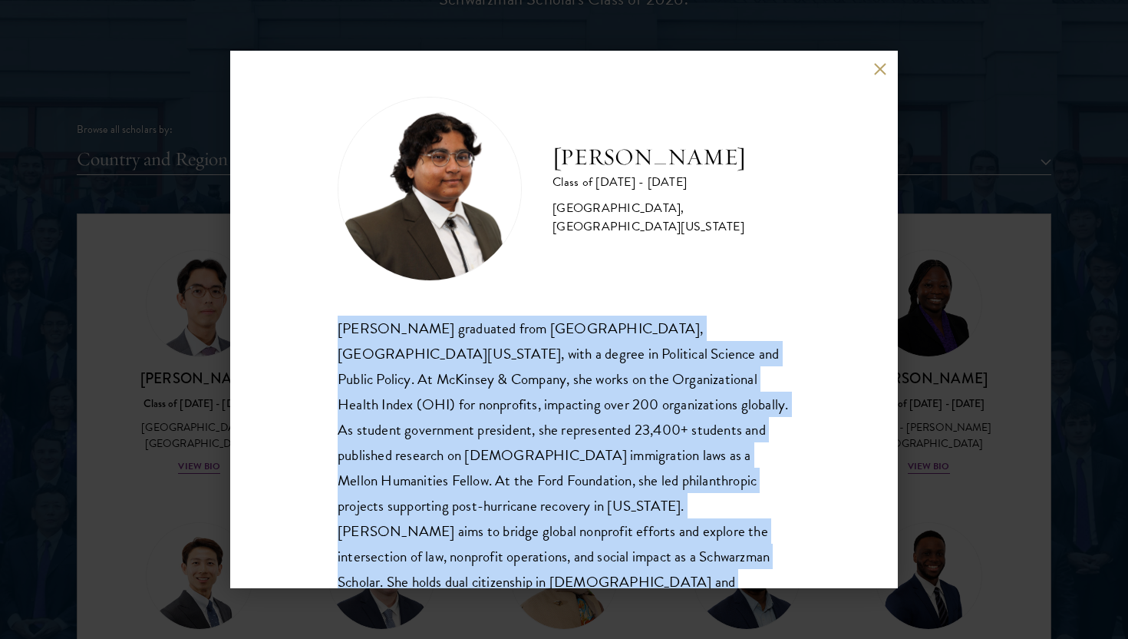
click at [700, 558] on div "[PERSON_NAME] graduated from [GEOGRAPHIC_DATA], [GEOGRAPHIC_DATA][US_STATE], wi…" at bounding box center [564, 467] width 453 height 305
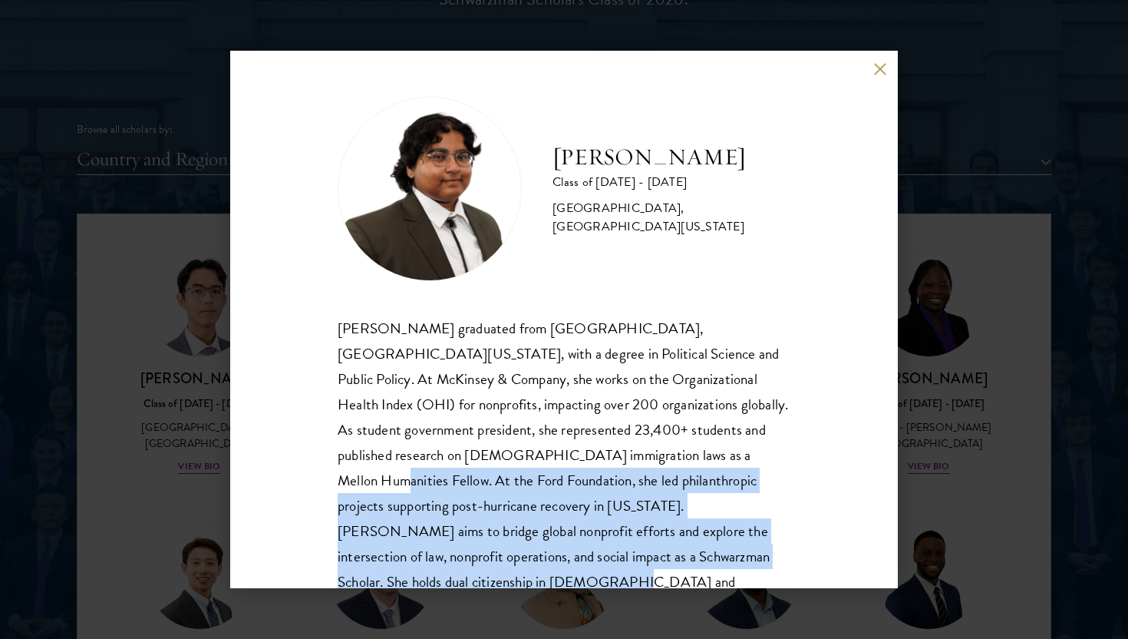
drag, startPoint x: 623, startPoint y: 453, endPoint x: 678, endPoint y: 553, distance: 114.0
click at [678, 553] on div "[PERSON_NAME] graduated from [GEOGRAPHIC_DATA], [GEOGRAPHIC_DATA][US_STATE], wi…" at bounding box center [564, 467] width 453 height 305
drag, startPoint x: 678, startPoint y: 553, endPoint x: 622, endPoint y: 457, distance: 110.4
click at [622, 457] on div "[PERSON_NAME] graduated from [GEOGRAPHIC_DATA], [GEOGRAPHIC_DATA][US_STATE], wi…" at bounding box center [564, 467] width 453 height 305
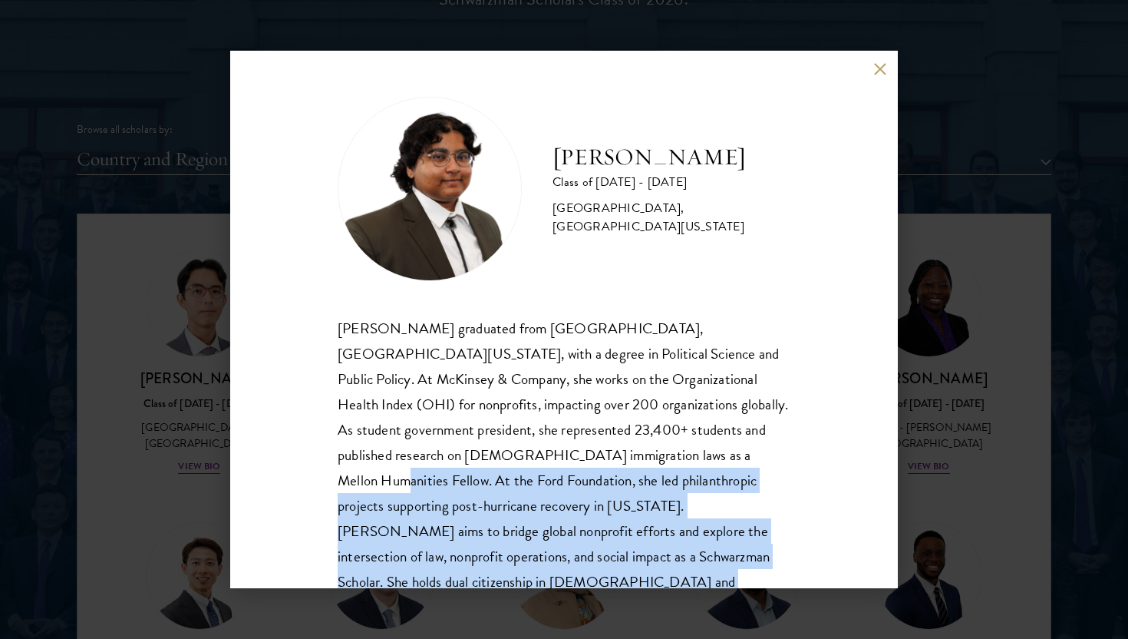
click at [622, 457] on div "[PERSON_NAME] graduated from [GEOGRAPHIC_DATA], [GEOGRAPHIC_DATA][US_STATE], wi…" at bounding box center [564, 467] width 453 height 305
drag, startPoint x: 622, startPoint y: 457, endPoint x: 678, endPoint y: 546, distance: 104.1
click at [678, 546] on div "[PERSON_NAME] graduated from [GEOGRAPHIC_DATA], [GEOGRAPHIC_DATA][US_STATE], wi…" at bounding box center [564, 467] width 453 height 305
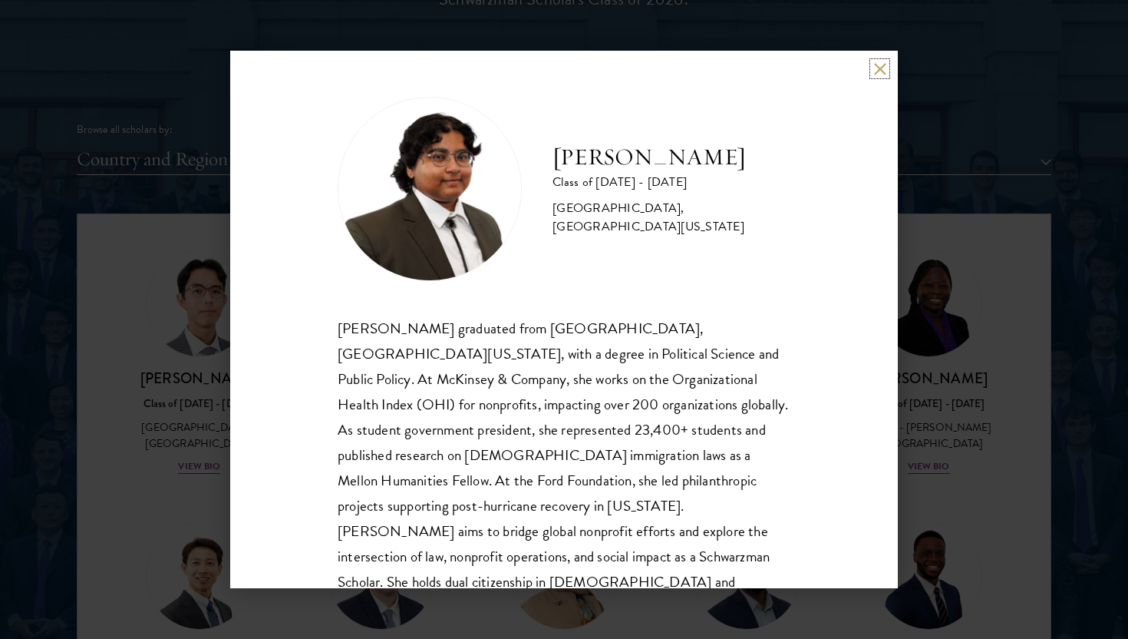
click at [876, 67] on button at bounding box center [879, 68] width 13 height 13
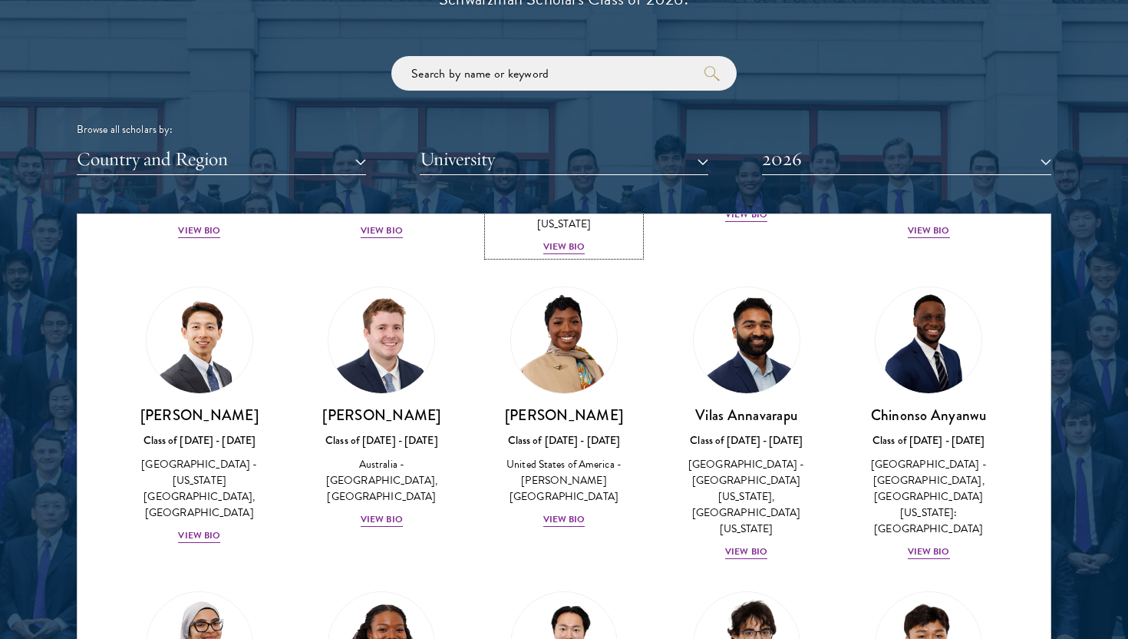
scroll to position [592, 0]
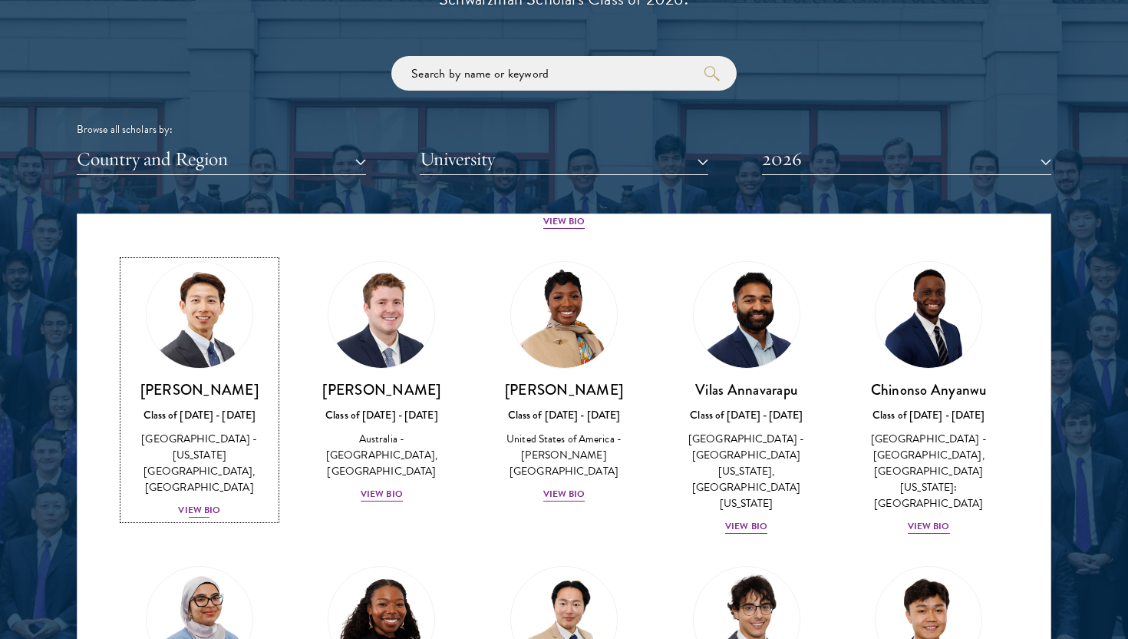
click at [210, 431] on div "[GEOGRAPHIC_DATA] - [US_STATE][GEOGRAPHIC_DATA], [GEOGRAPHIC_DATA]" at bounding box center [200, 463] width 152 height 64
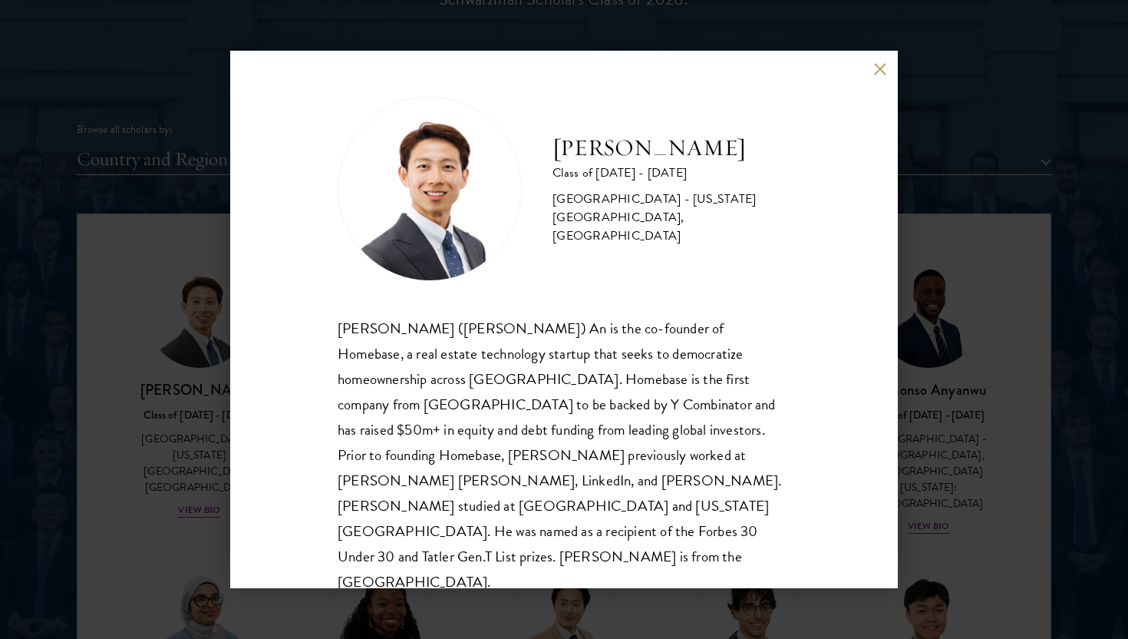
click at [880, 74] on button at bounding box center [879, 68] width 13 height 13
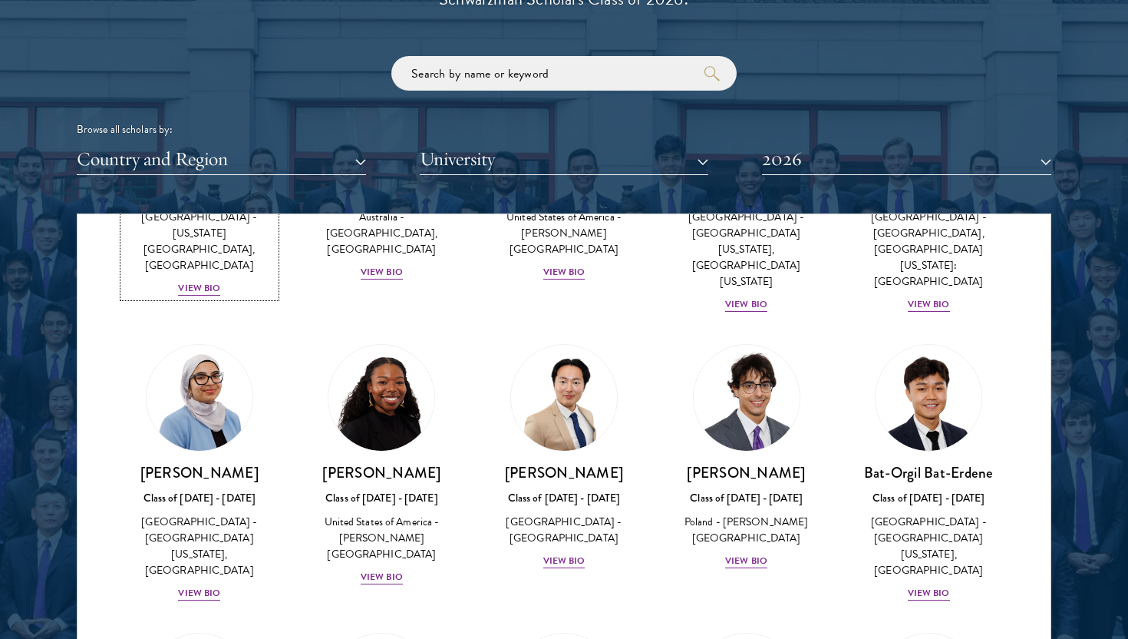
scroll to position [826, 0]
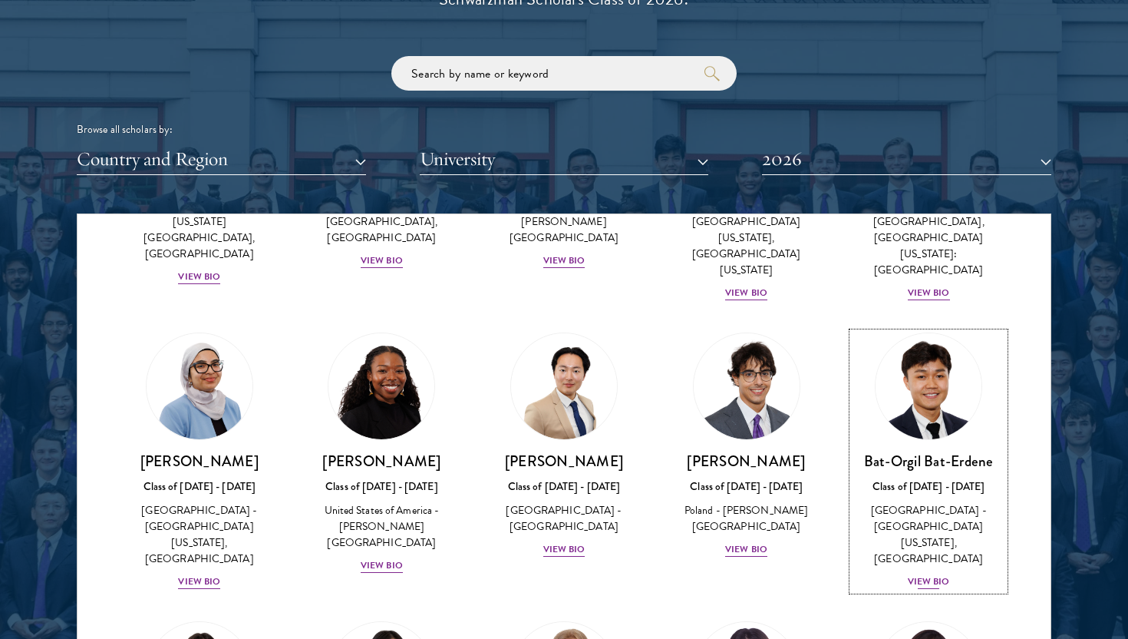
click at [916, 391] on img at bounding box center [928, 386] width 117 height 117
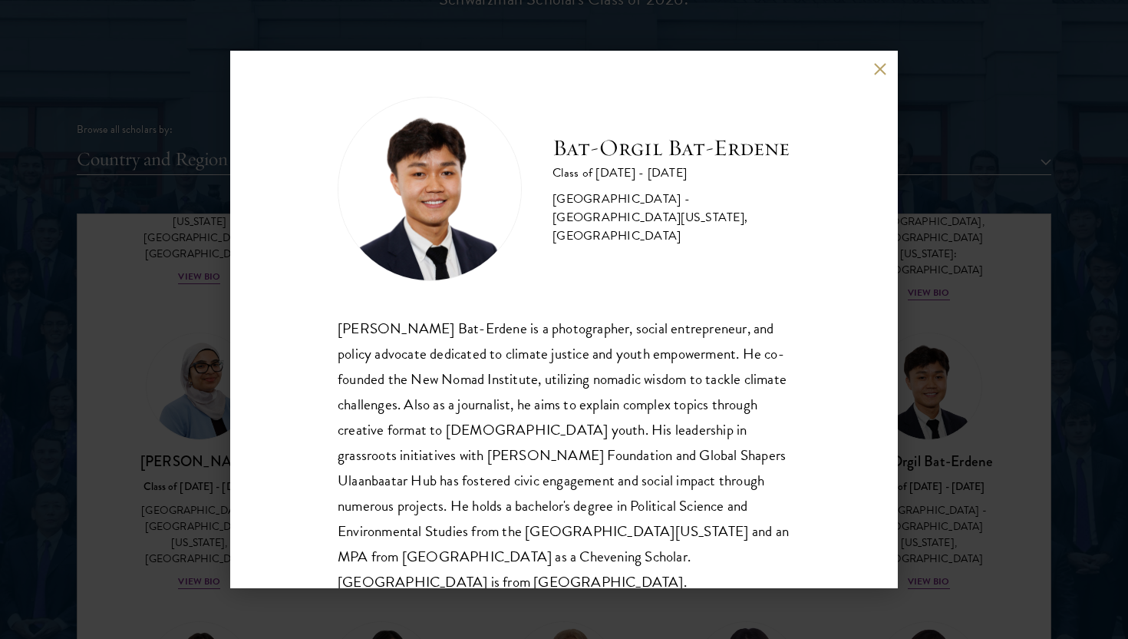
click at [877, 59] on div "[PERSON_NAME] Bat-Erdene Class of [DATE] - [DATE] [GEOGRAPHIC_DATA] - [GEOGRAPH…" at bounding box center [564, 319] width 668 height 537
click at [883, 66] on button at bounding box center [879, 68] width 13 height 13
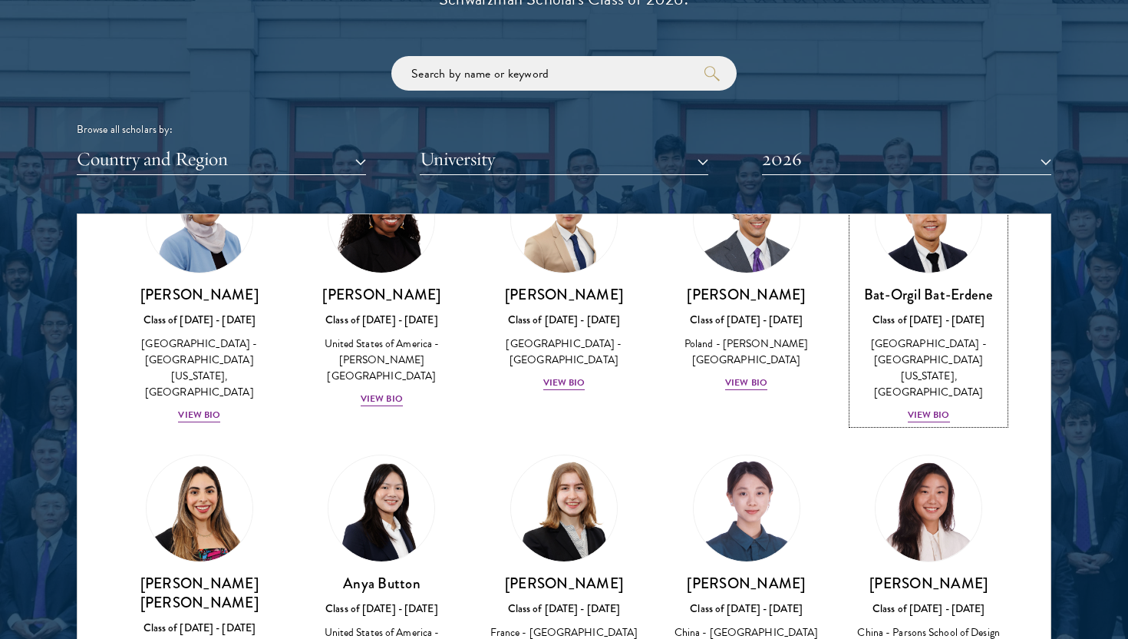
scroll to position [994, 0]
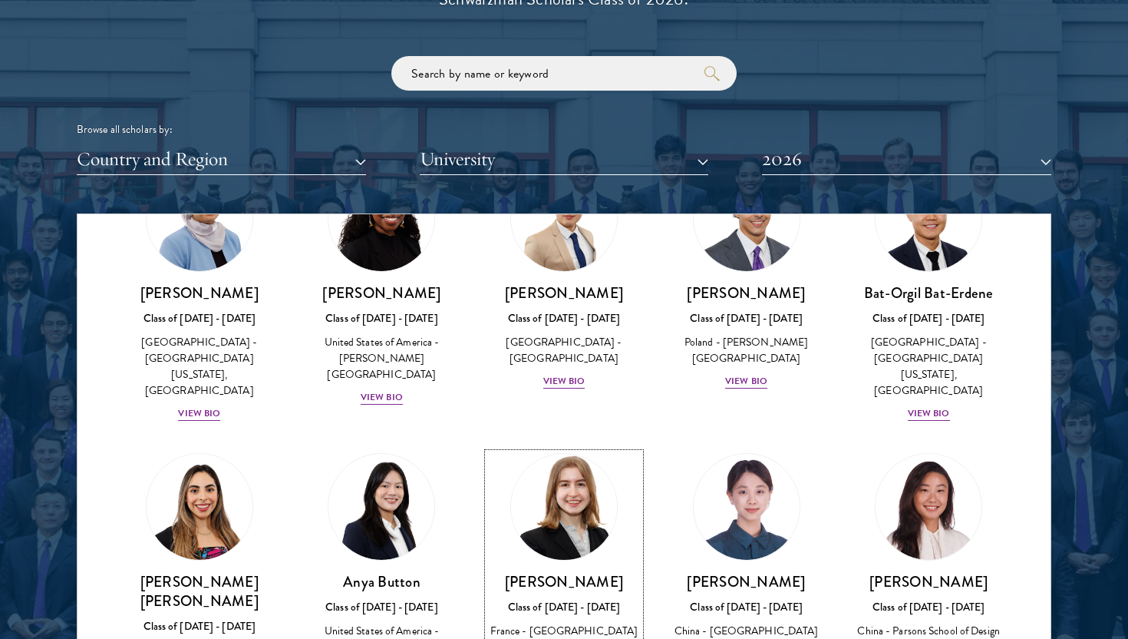
click at [563, 622] on div "France - [GEOGRAPHIC_DATA]" at bounding box center [564, 630] width 152 height 16
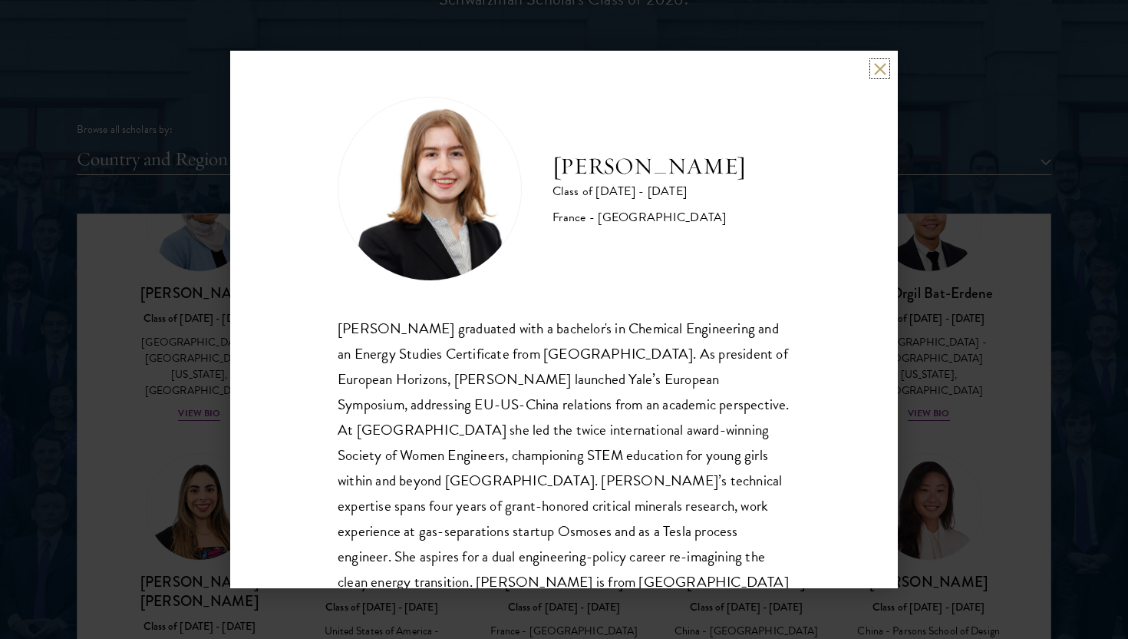
click at [879, 65] on button at bounding box center [879, 68] width 13 height 13
